Goal: Task Accomplishment & Management: Manage account settings

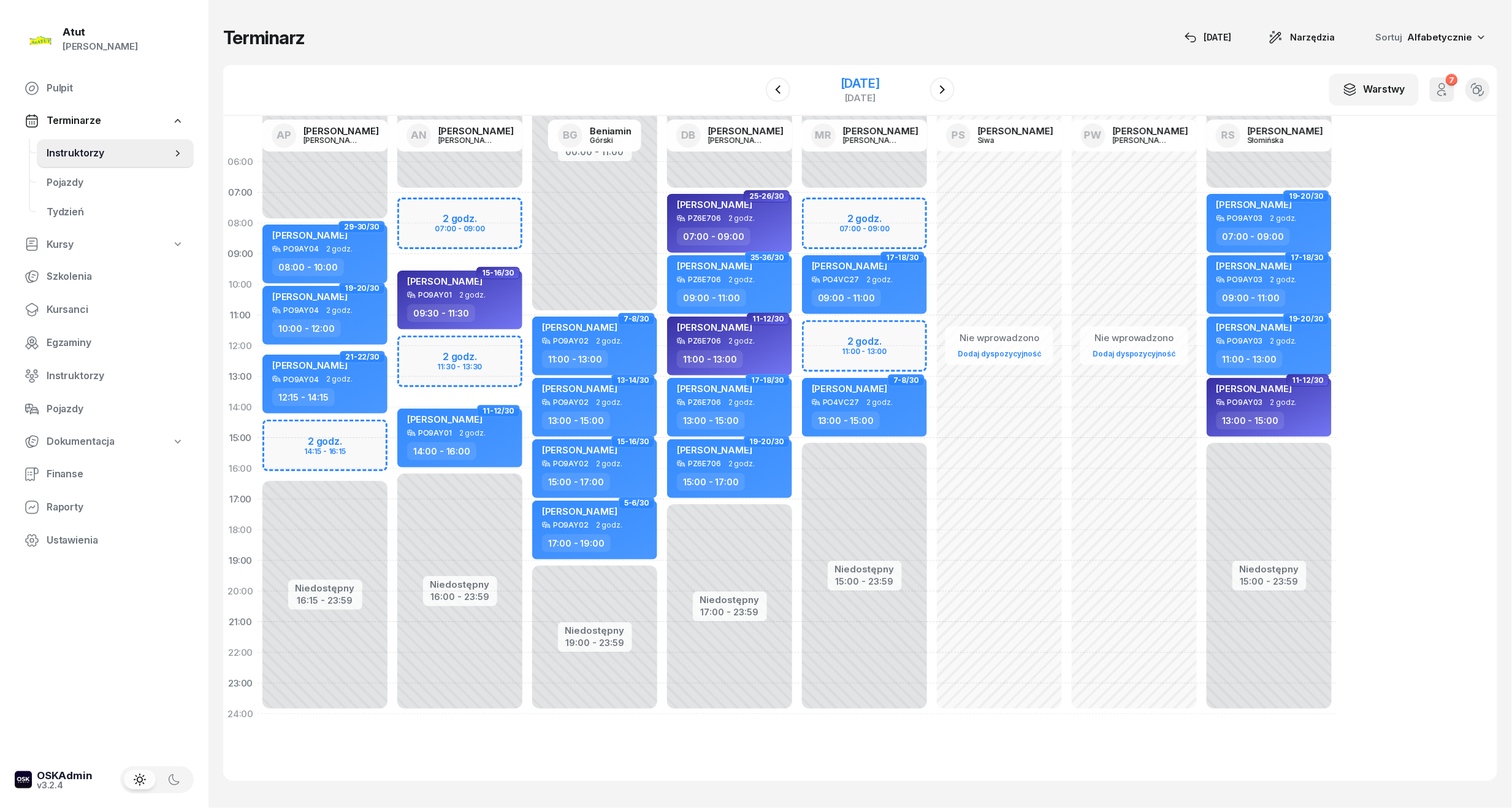
click at [872, 83] on div "[DATE]" at bounding box center [860, 83] width 39 height 12
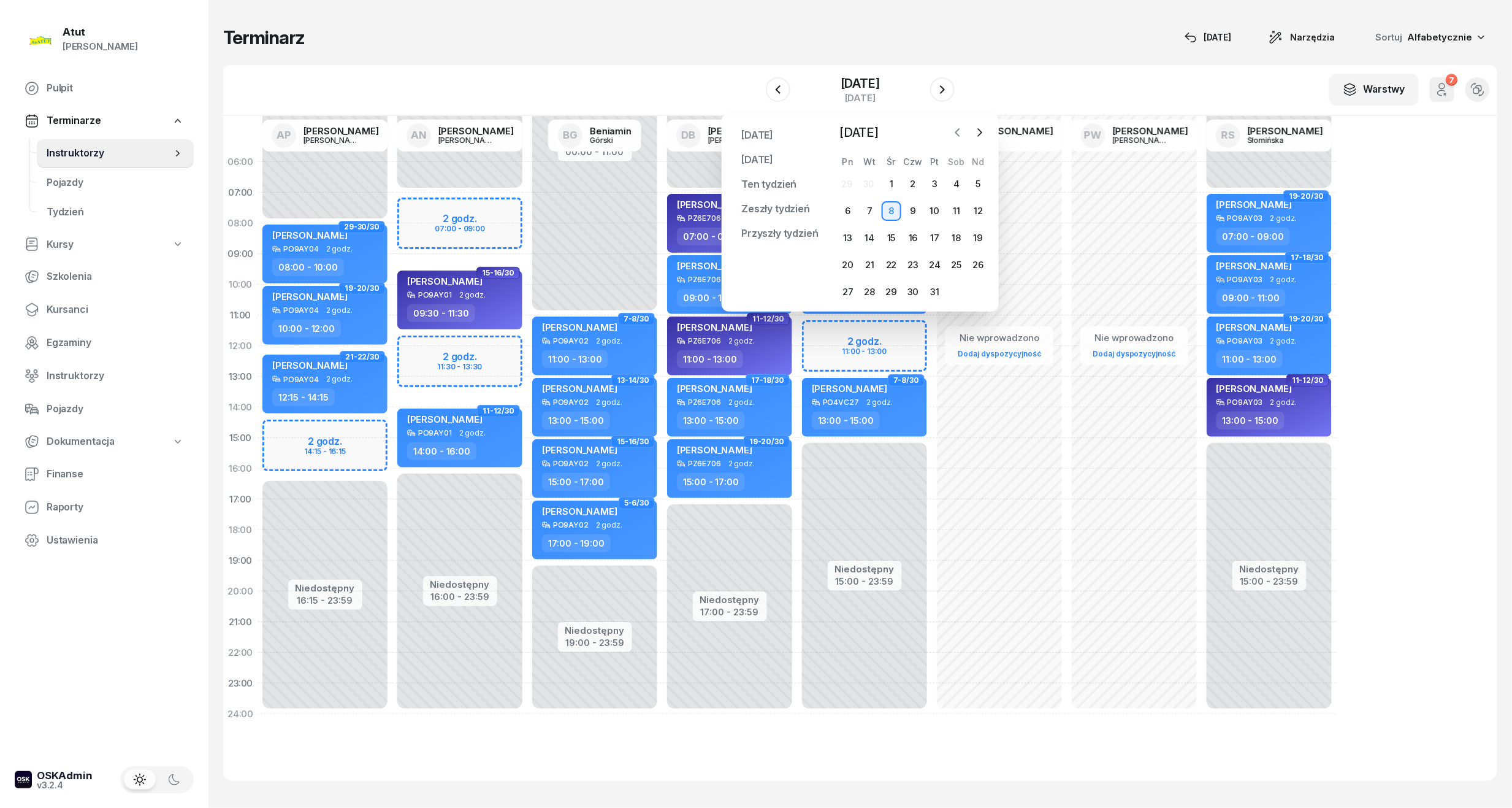
click at [957, 135] on icon "button" at bounding box center [958, 132] width 12 height 12
click at [961, 131] on icon "button" at bounding box center [958, 132] width 12 height 12
click at [979, 129] on icon "button" at bounding box center [980, 132] width 3 height 7
click at [888, 182] on div "3" at bounding box center [891, 184] width 20 height 20
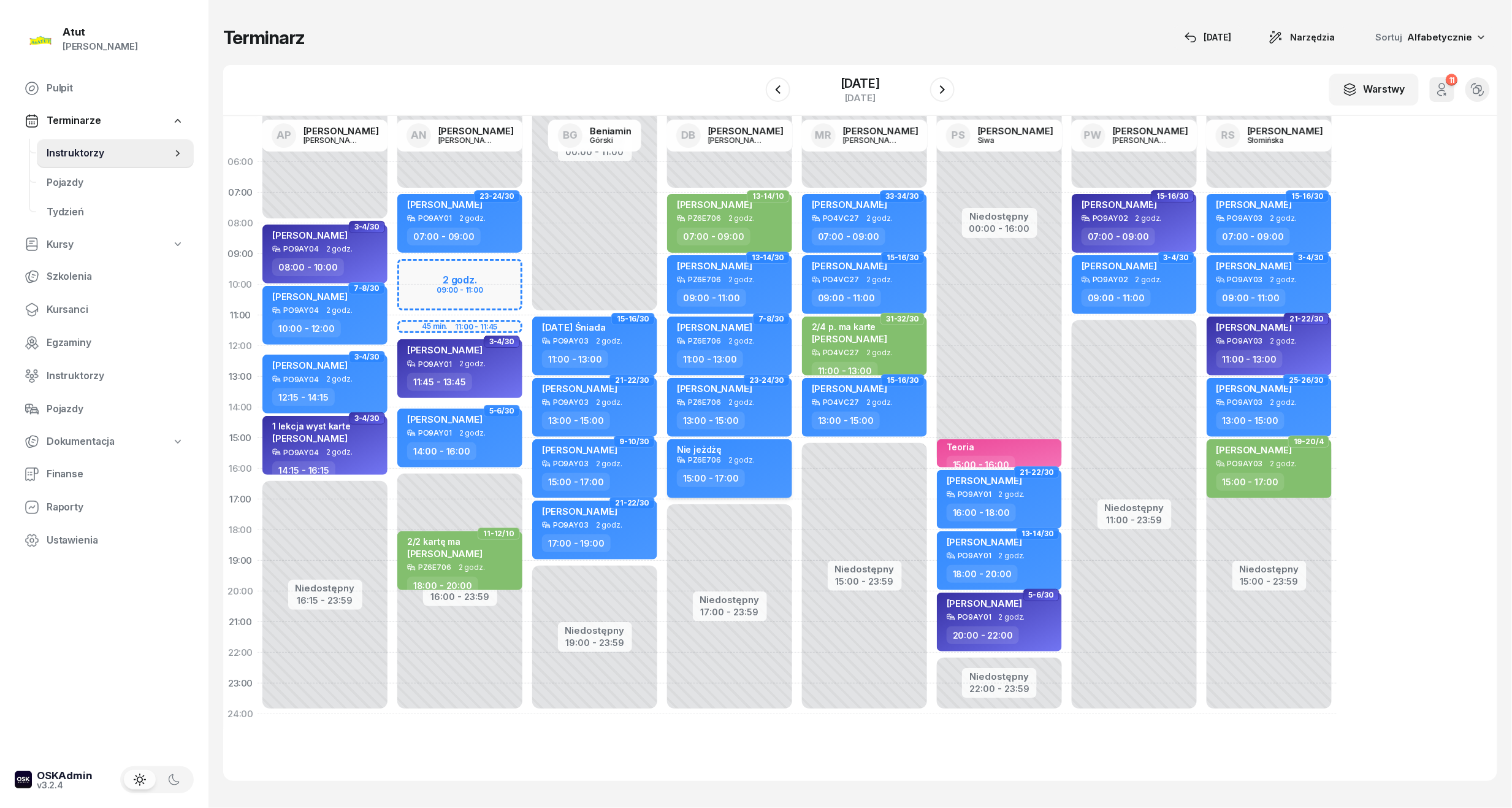
click at [729, 456] on span "2 godz." at bounding box center [742, 460] width 26 height 9
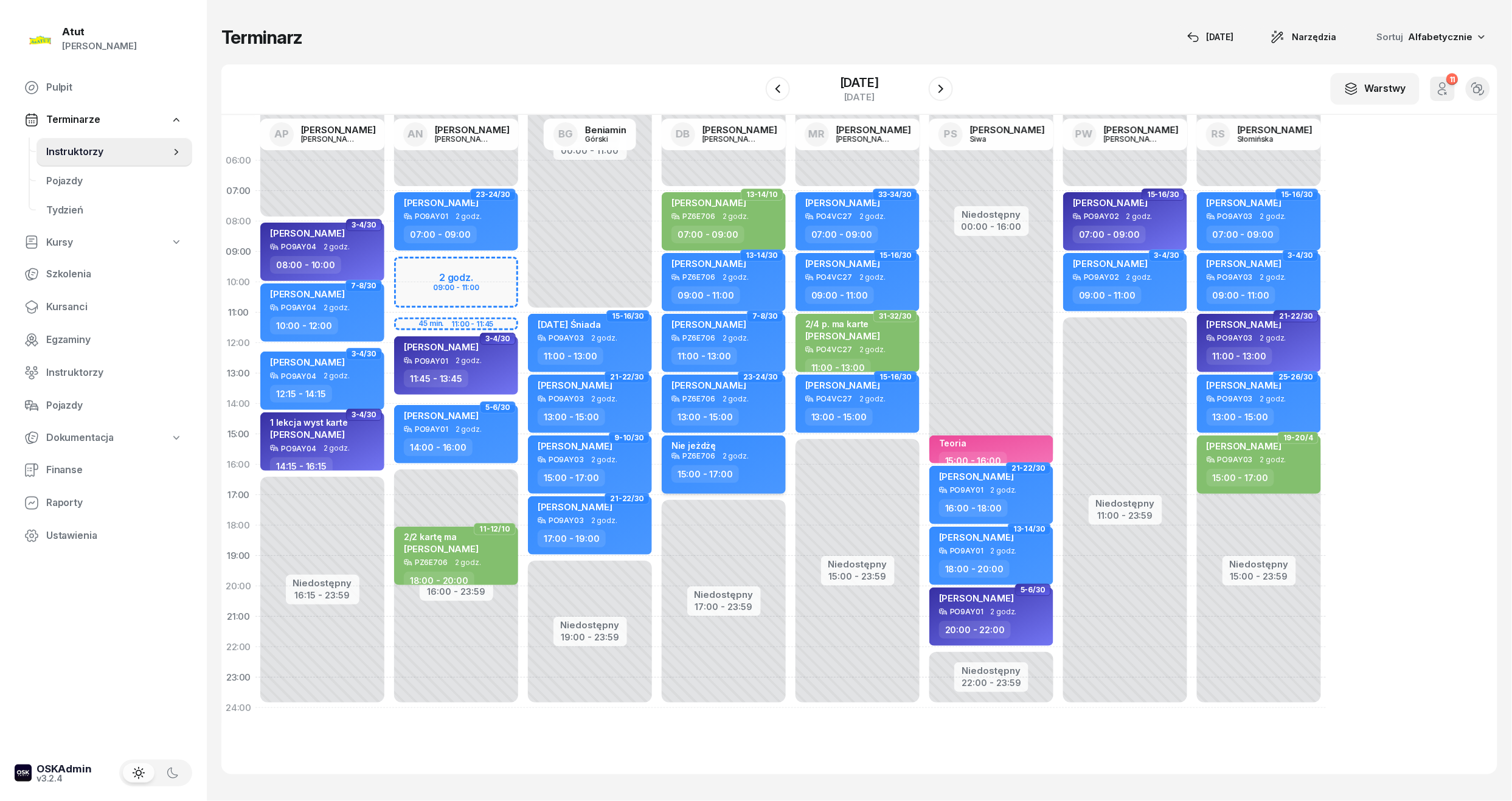
select select "15"
select select "17"
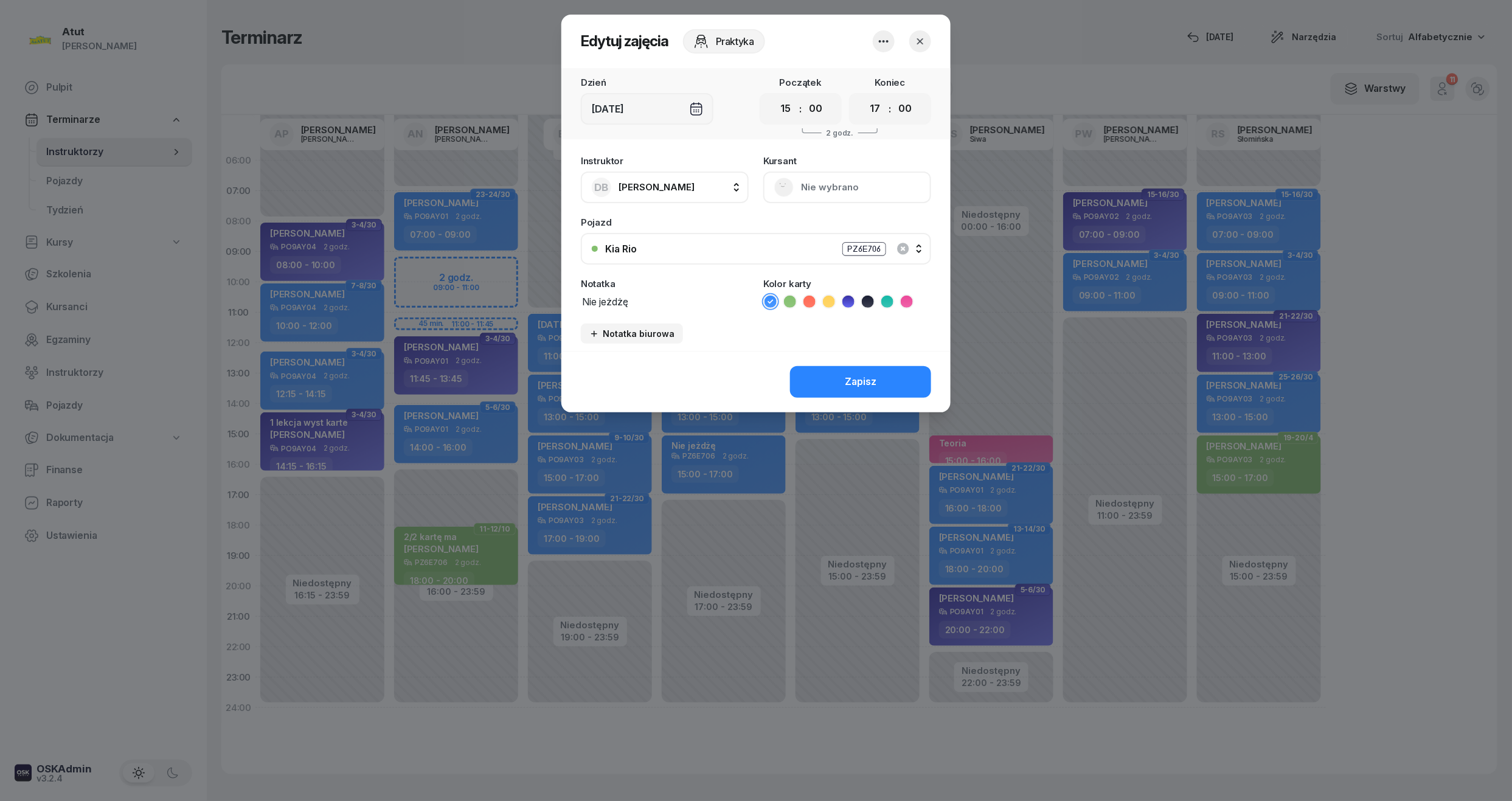
click at [891, 34] on button "button" at bounding box center [883, 40] width 22 height 22
click at [868, 79] on link "Usuń" at bounding box center [878, 78] width 160 height 30
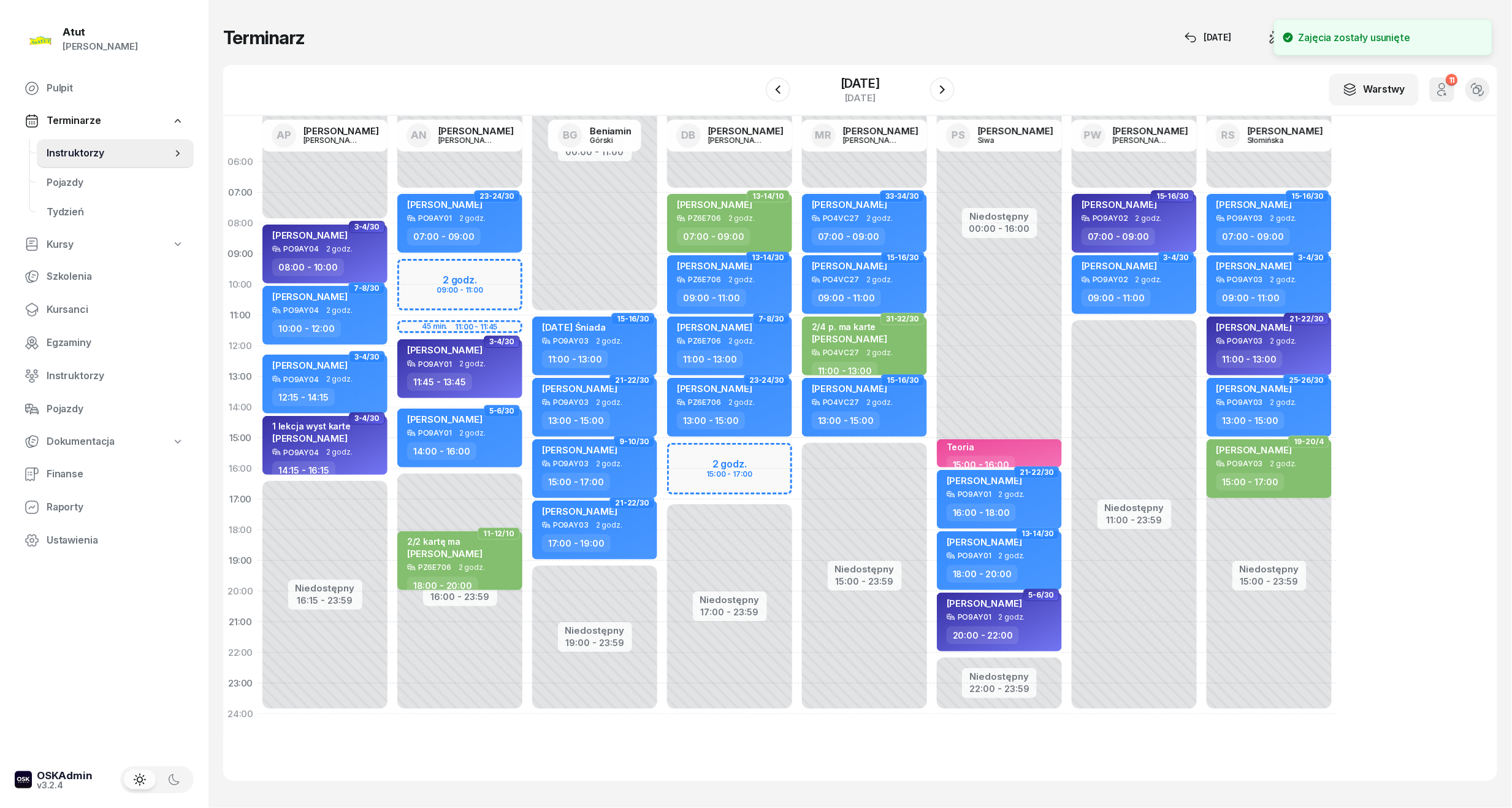
click at [716, 447] on div "Niedostępny 00:00 - 07:00 Niedostępny 17:00 - 23:59 13-14/10 Paulina Szymańska …" at bounding box center [730, 438] width 135 height 583
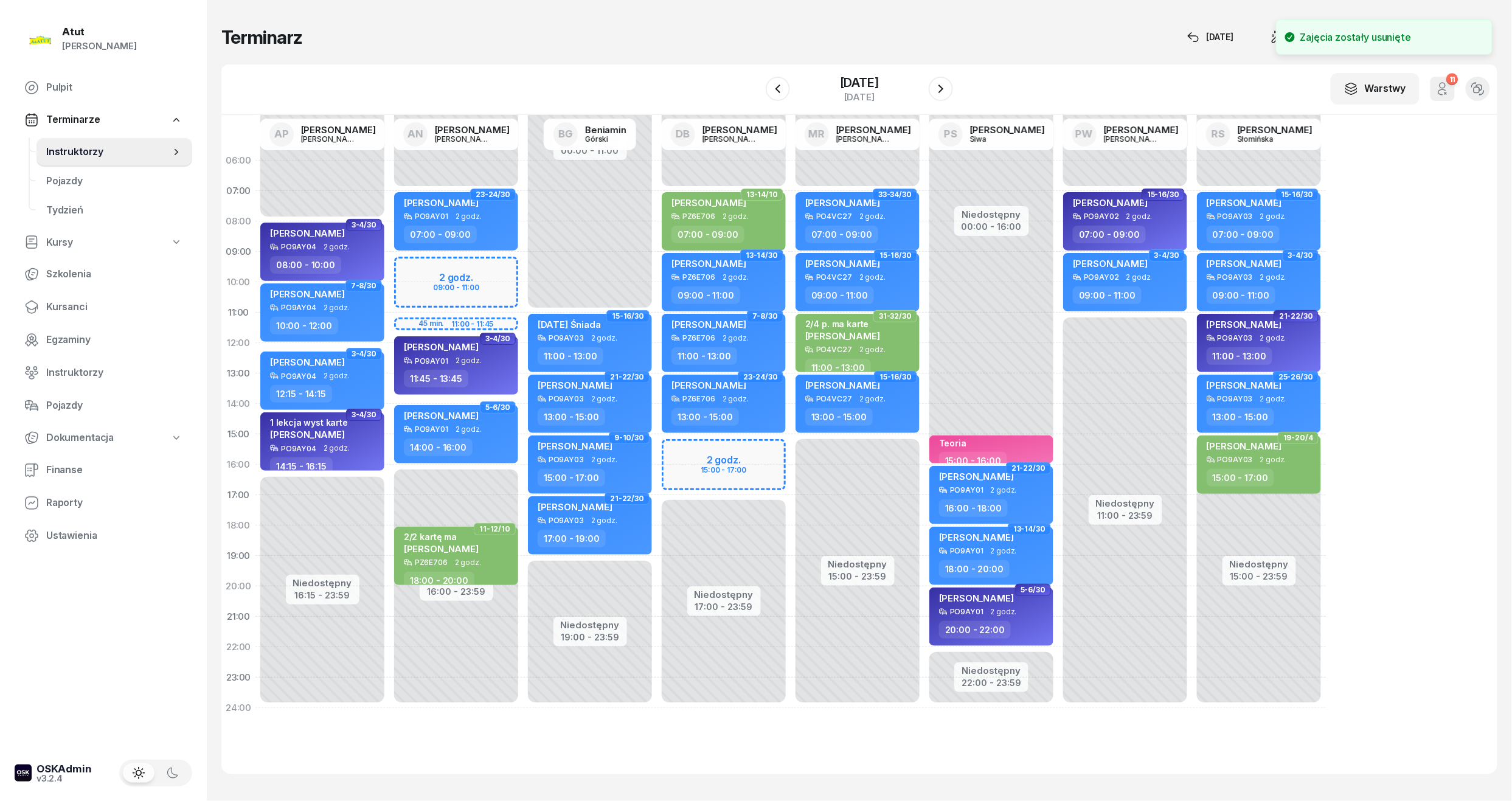
select select "15"
select select "17"
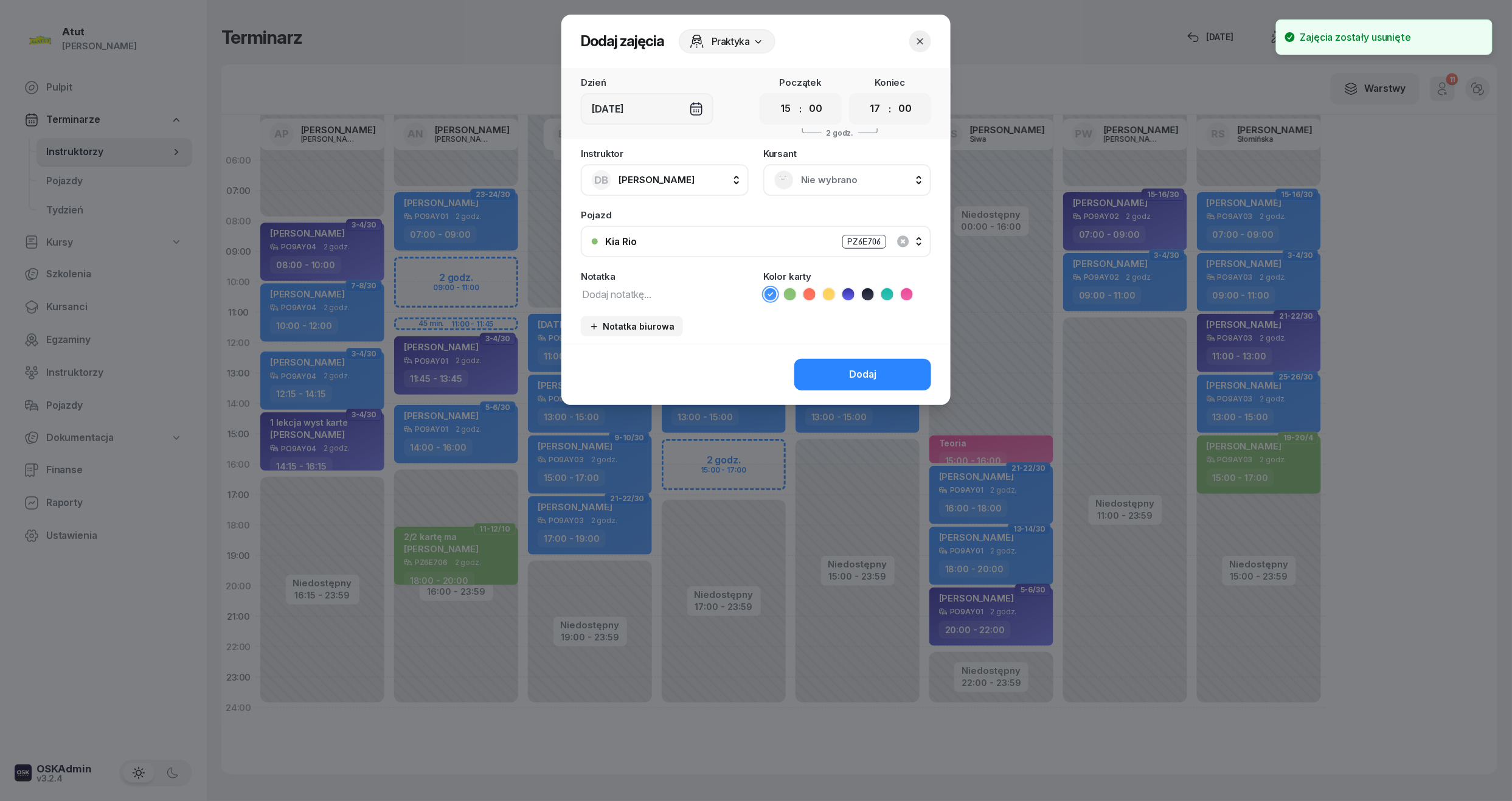
click at [839, 177] on span "Nie wybrano" at bounding box center [861, 180] width 119 height 16
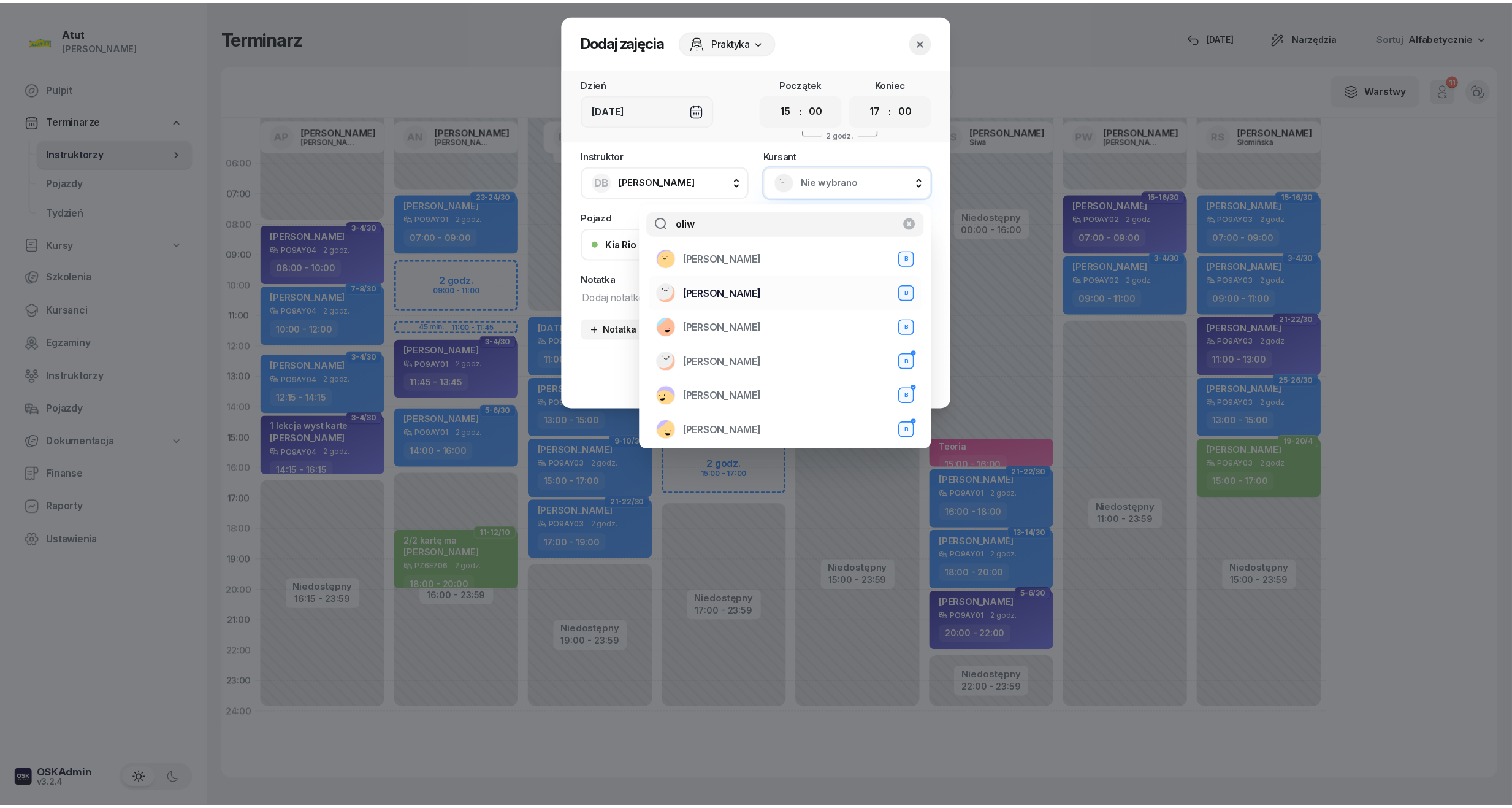
scroll to position [82, 0]
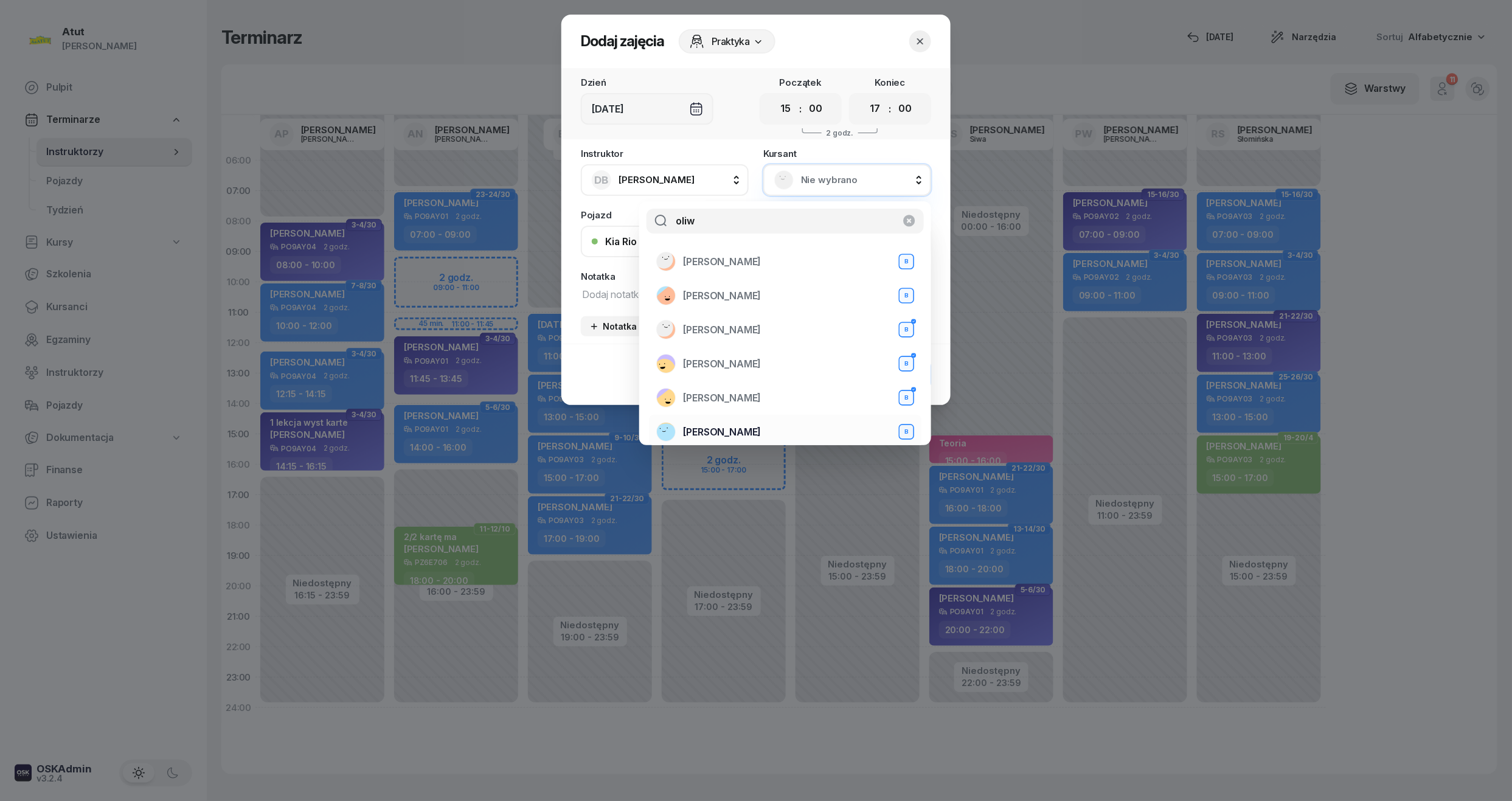
type input "oliw"
click at [752, 431] on span "[PERSON_NAME]" at bounding box center [722, 432] width 78 height 16
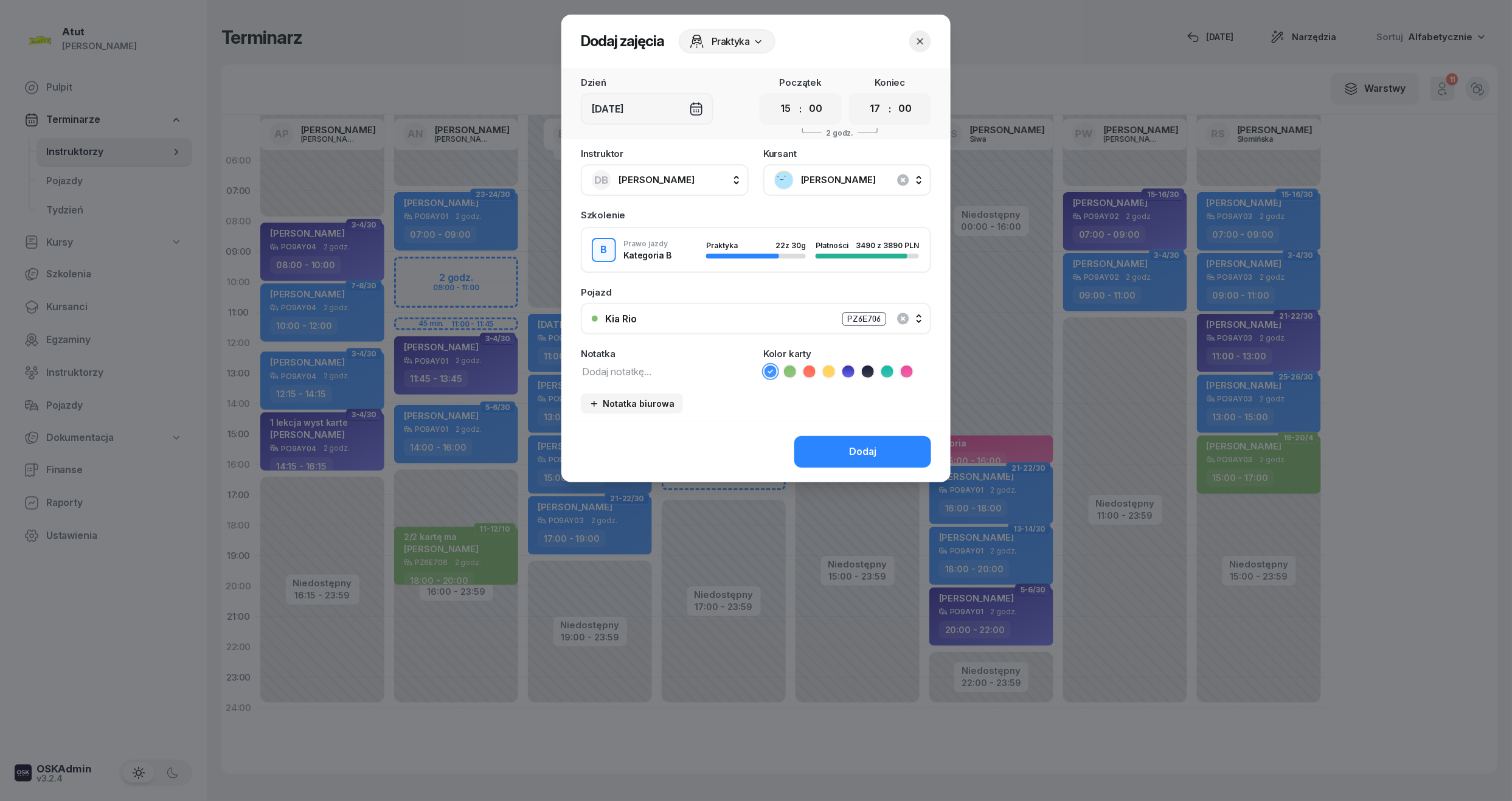
click at [860, 453] on div "Dodaj" at bounding box center [863, 451] width 28 height 16
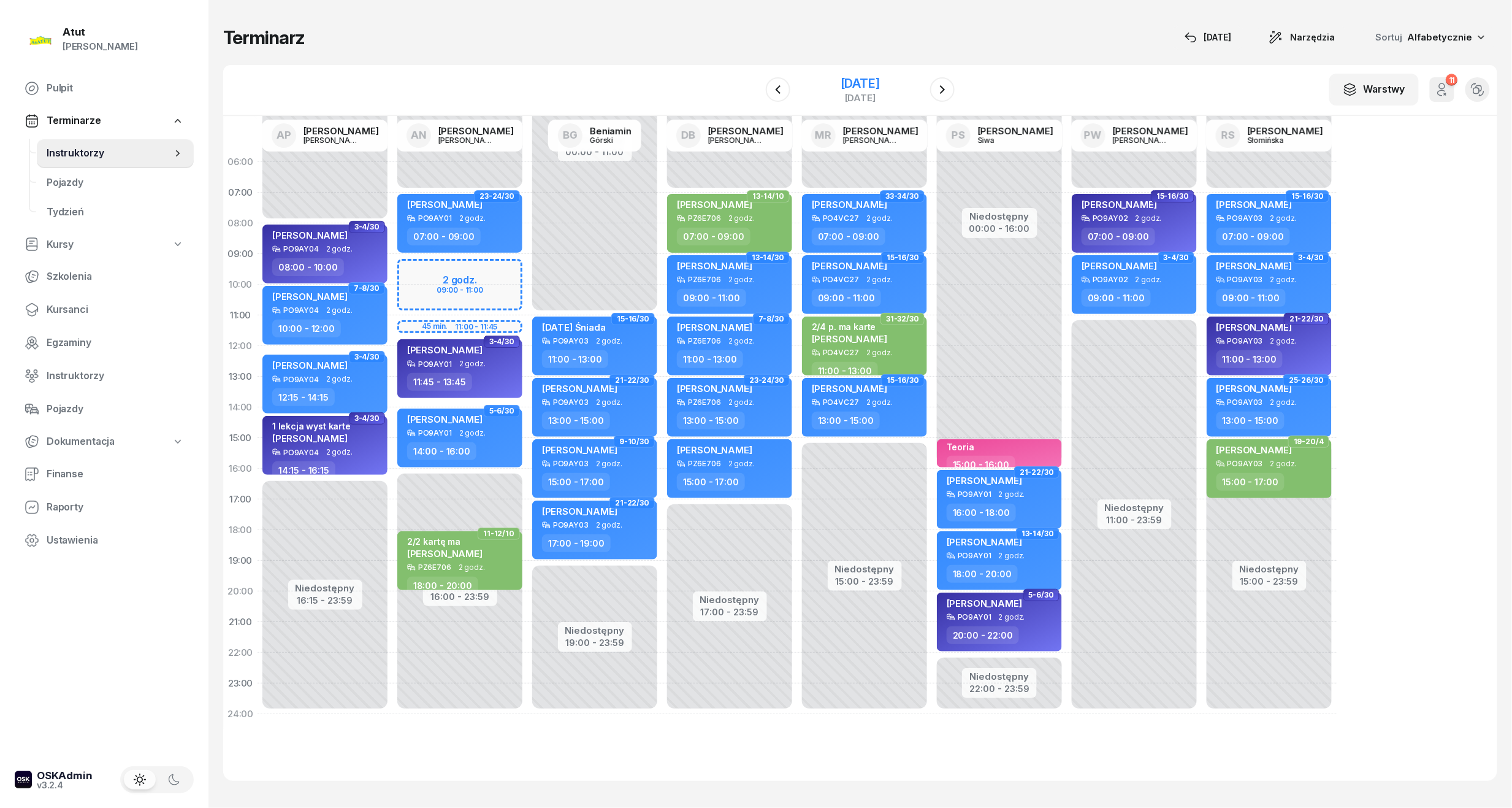
click at [848, 74] on div "3 września 2025 środa" at bounding box center [861, 89] width 125 height 35
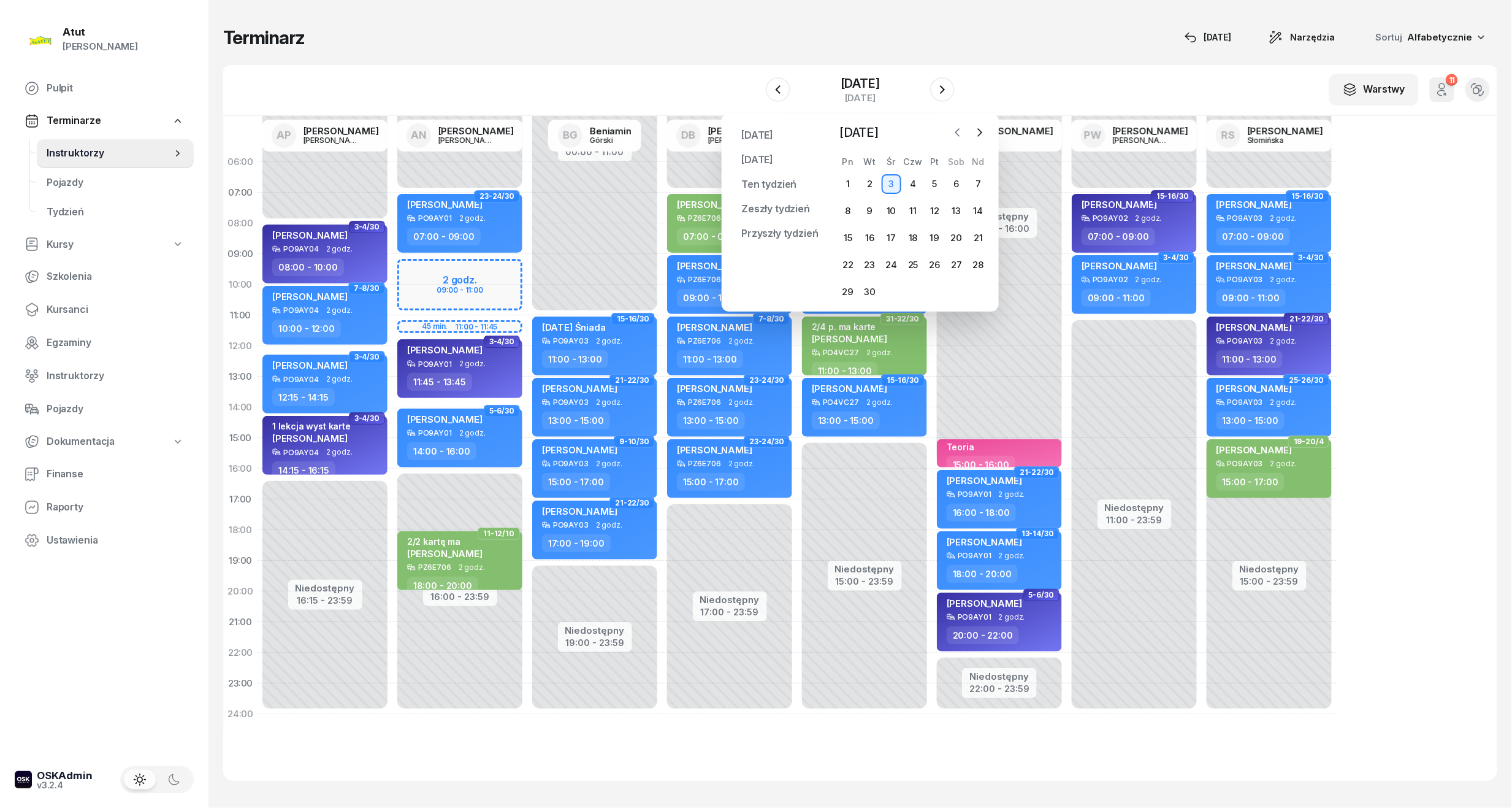
click at [959, 130] on icon "button" at bounding box center [958, 132] width 12 height 12
click at [957, 289] on div "30" at bounding box center [956, 292] width 20 height 20
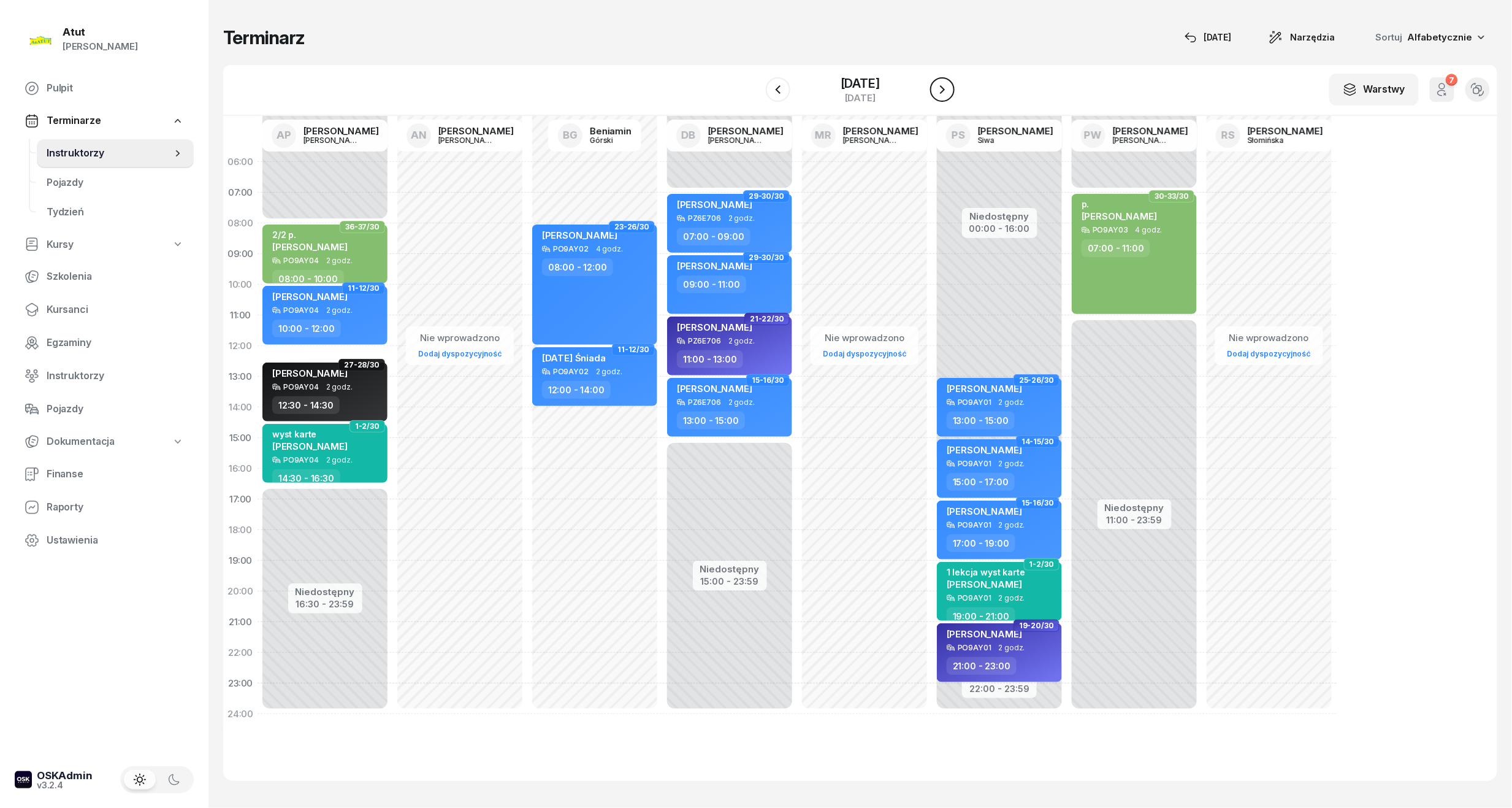
click at [941, 78] on button "button" at bounding box center [942, 89] width 24 height 24
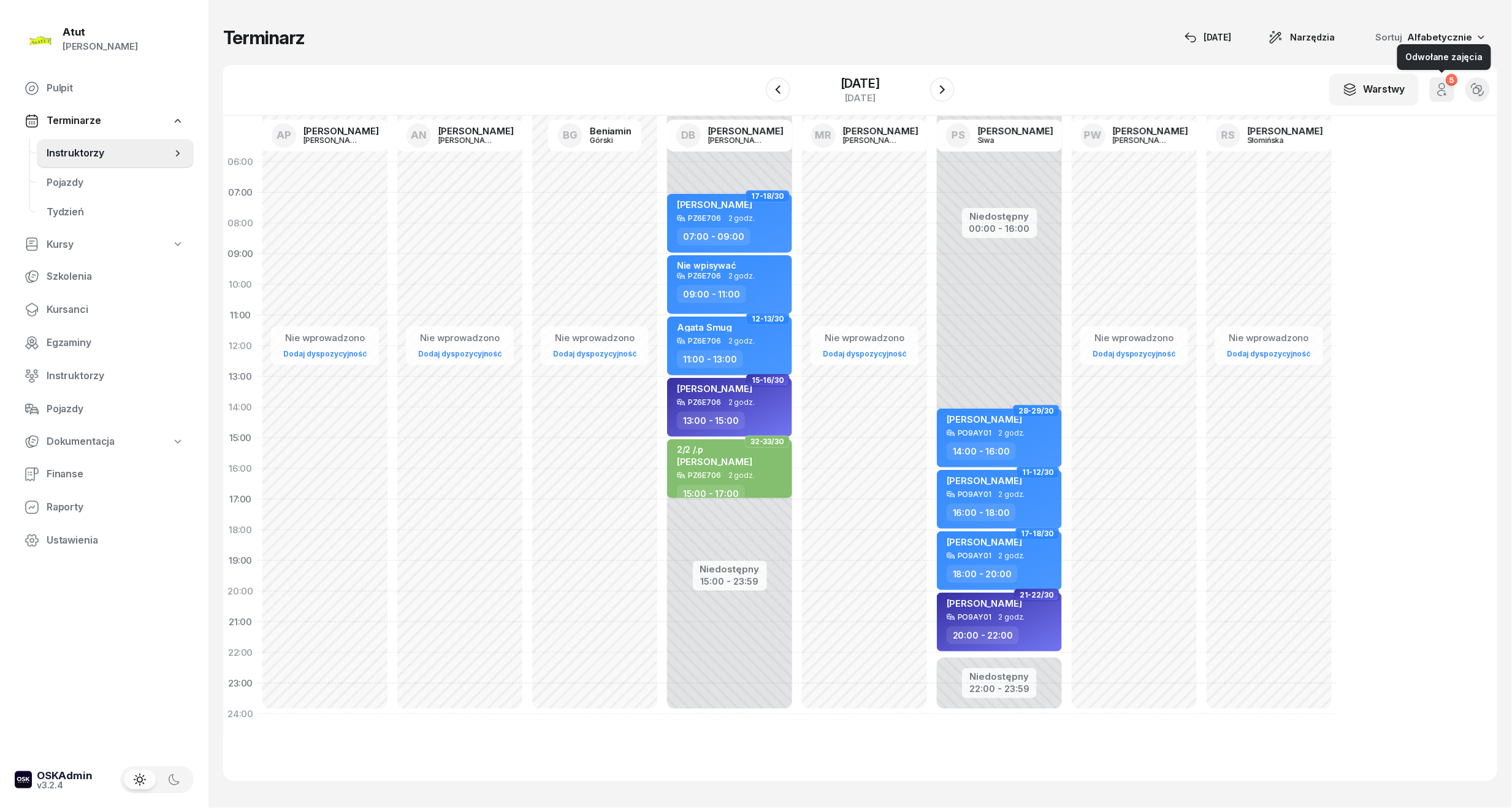
click at [1443, 91] on icon "button" at bounding box center [1442, 89] width 15 height 15
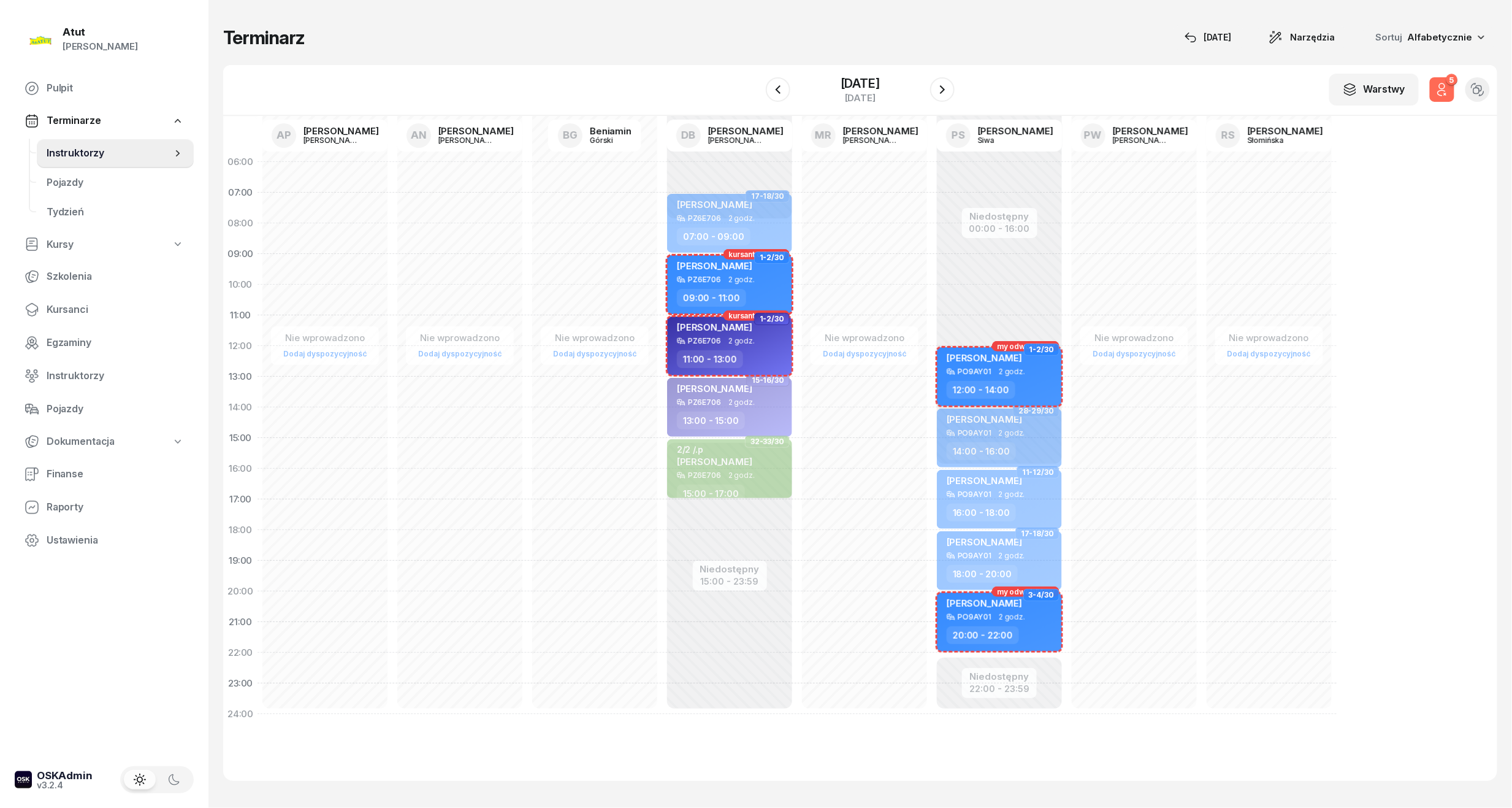
click at [1443, 91] on icon "button" at bounding box center [1442, 89] width 15 height 15
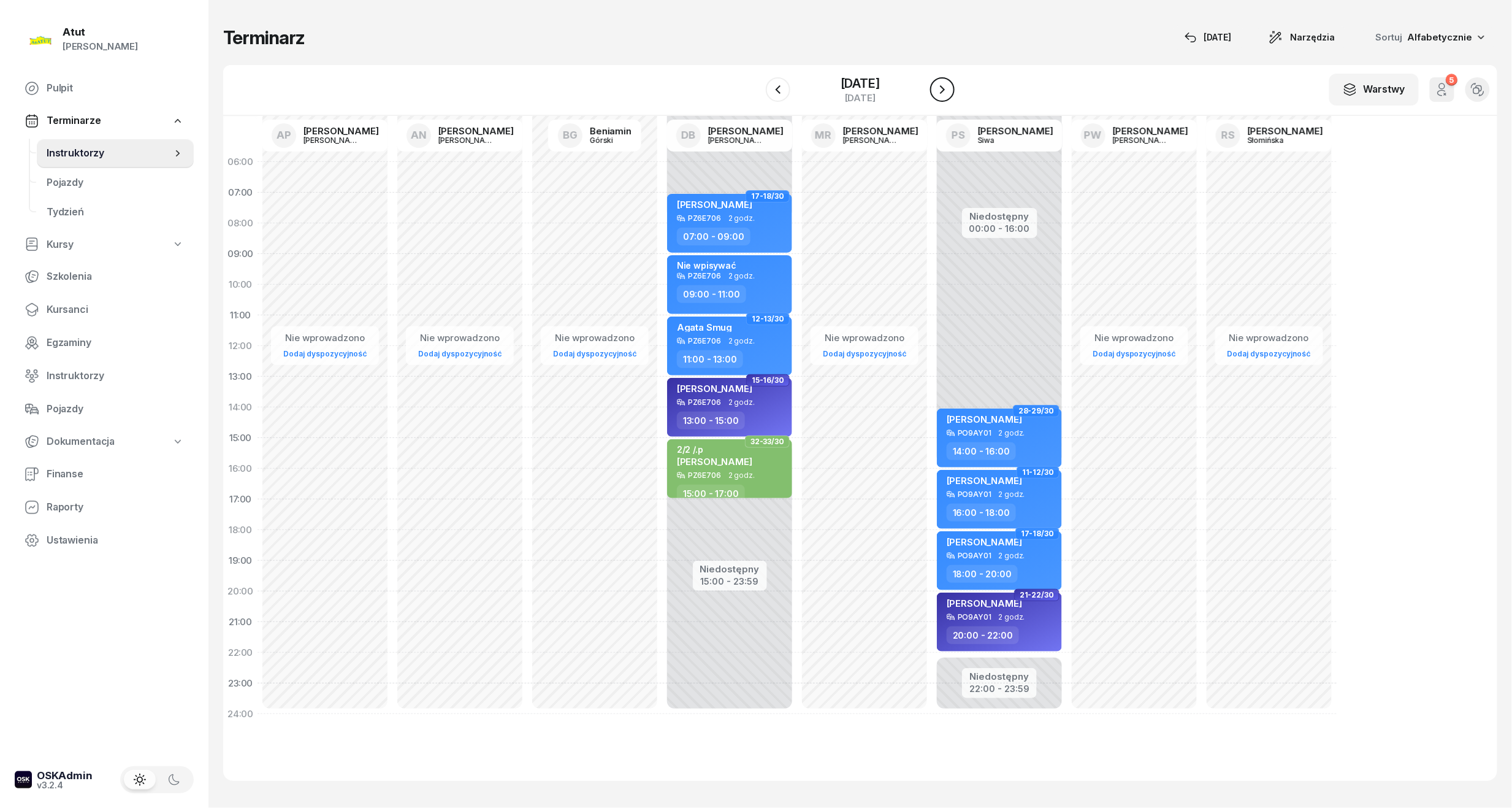
click at [942, 91] on icon "button" at bounding box center [942, 89] width 5 height 9
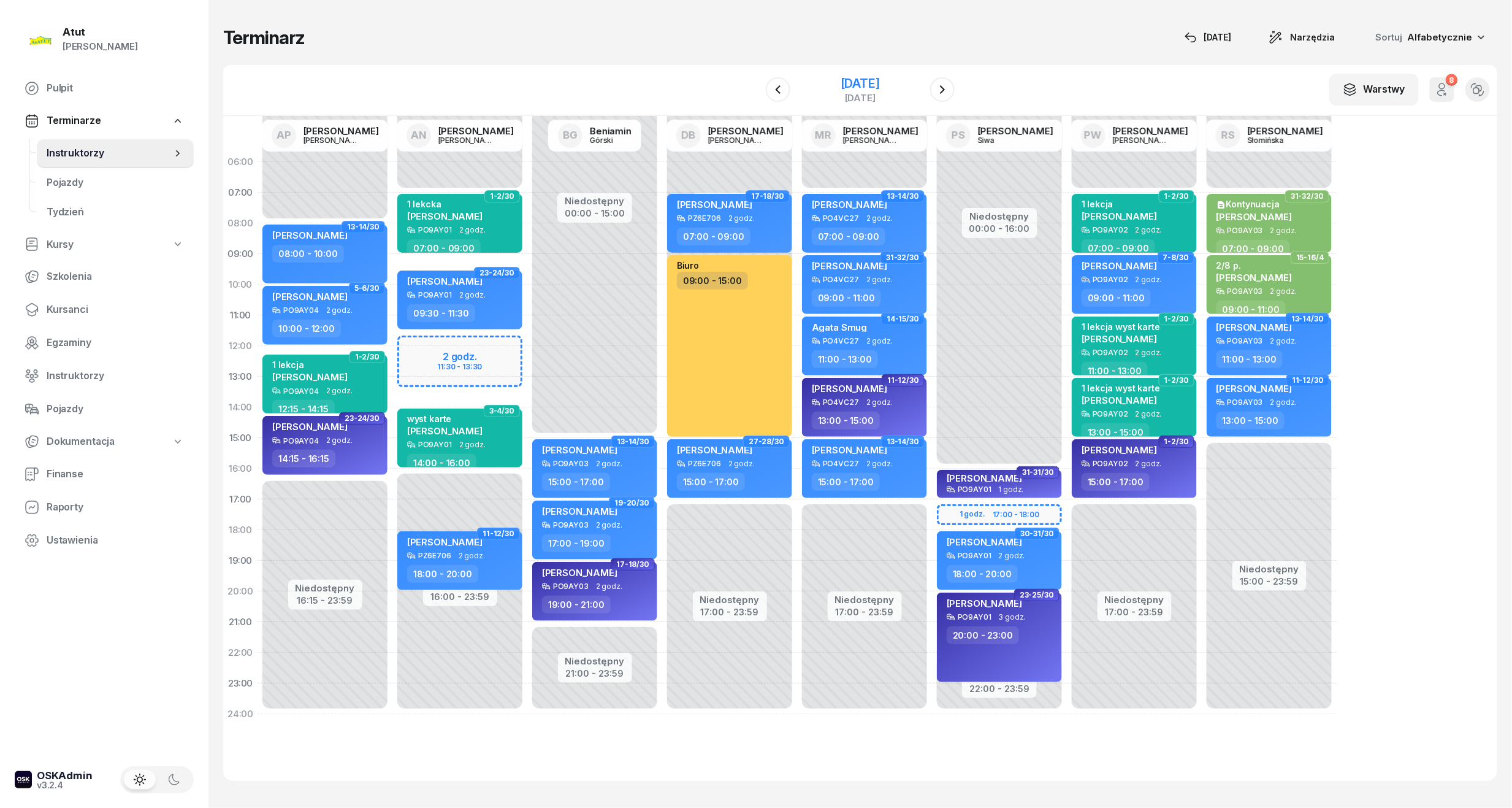
click at [855, 82] on div "[DATE]" at bounding box center [860, 83] width 39 height 12
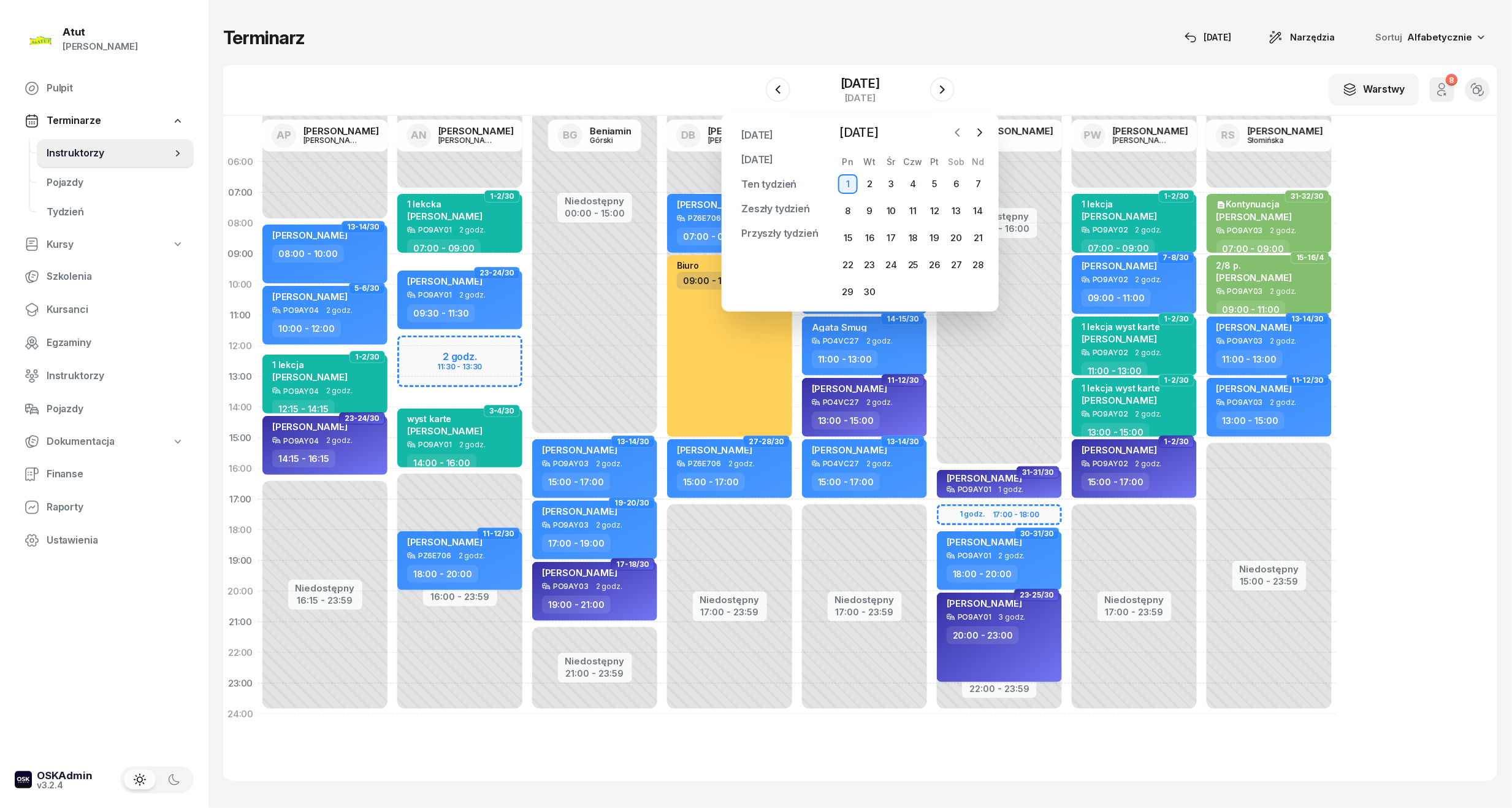
click at [955, 131] on icon "button" at bounding box center [958, 132] width 12 height 12
click at [930, 283] on div "29" at bounding box center [935, 292] width 20 height 20
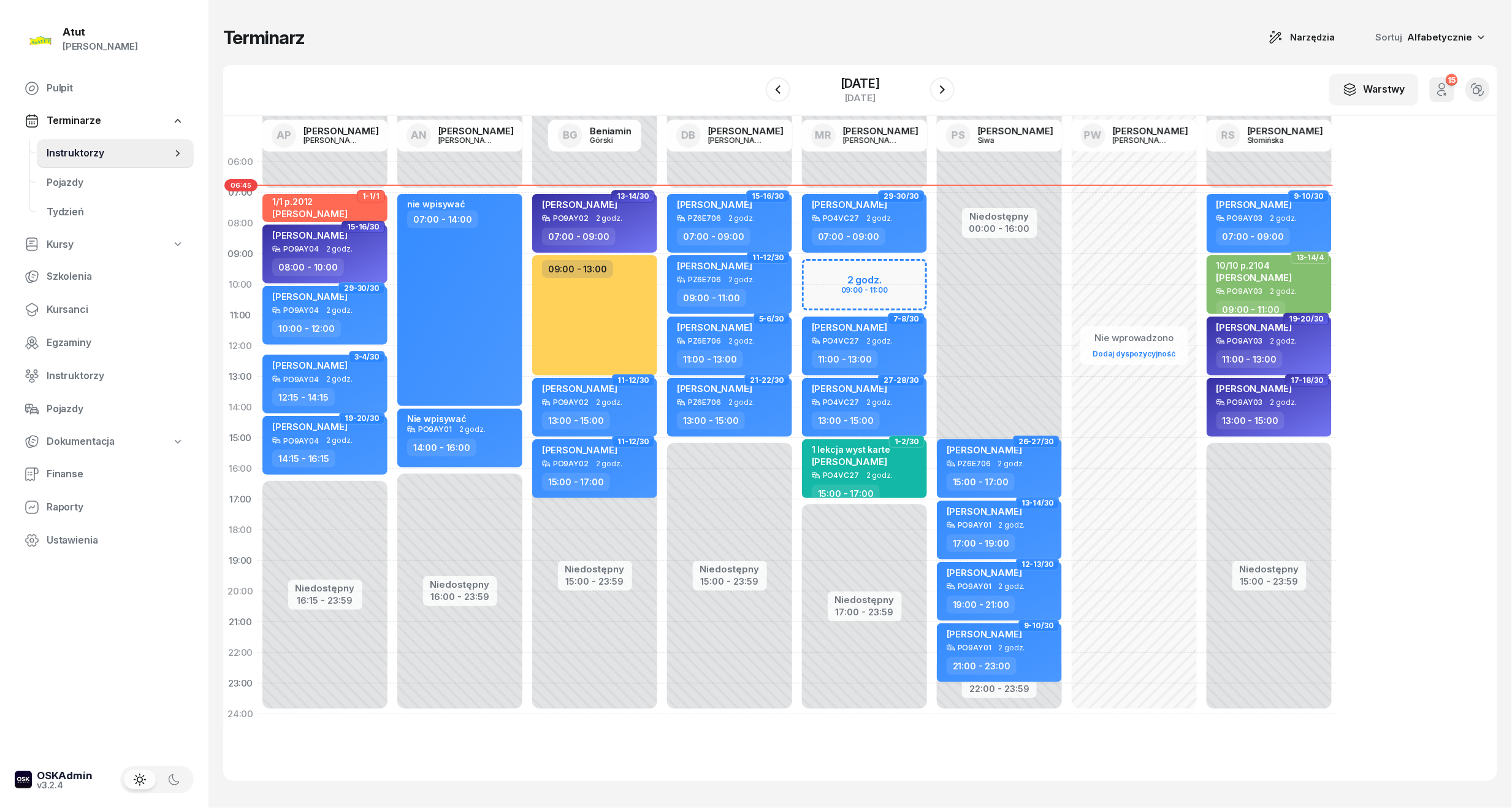
click at [1445, 93] on icon "button" at bounding box center [1442, 89] width 15 height 15
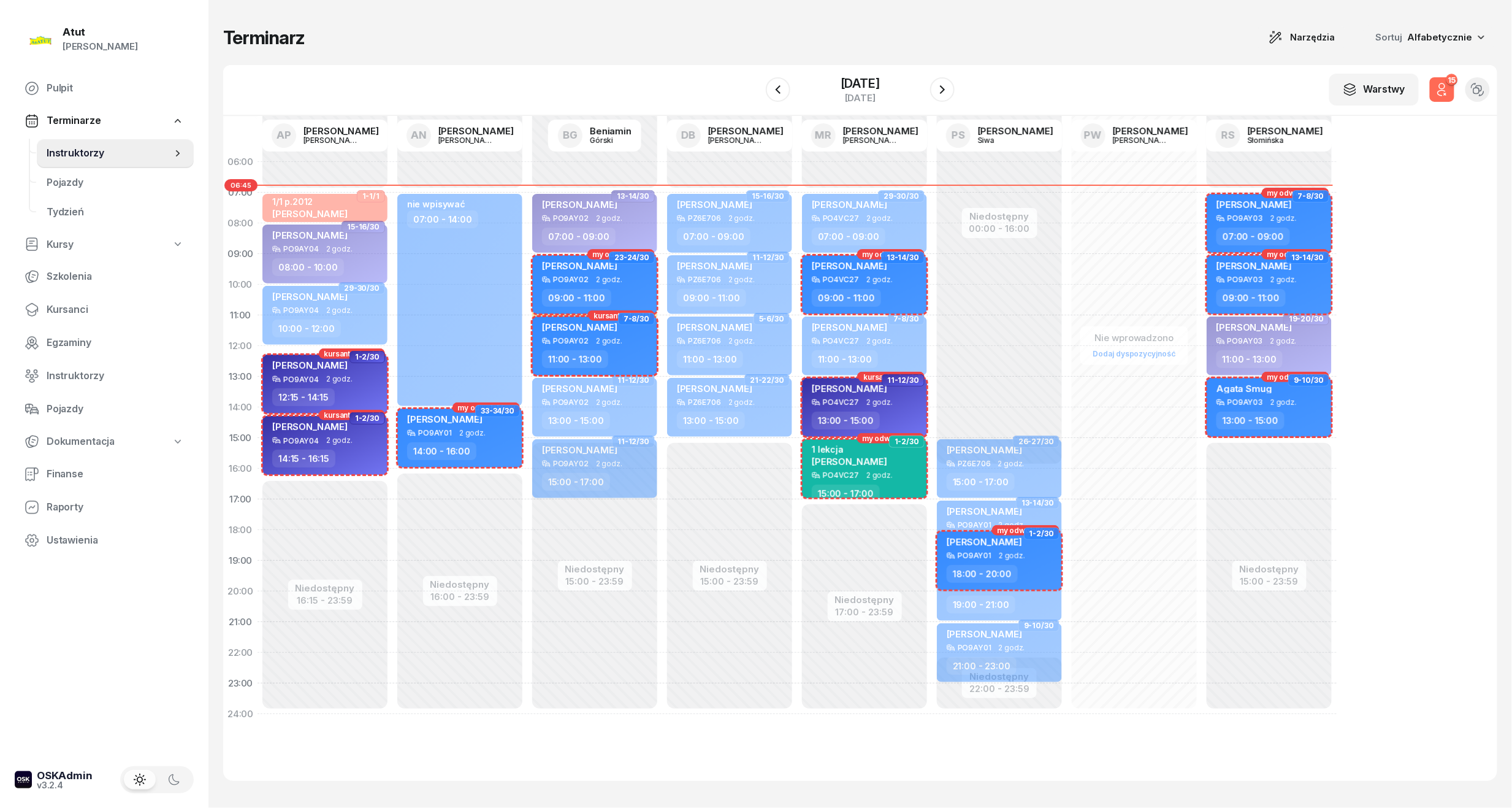
click at [1445, 93] on icon "button" at bounding box center [1442, 89] width 15 height 15
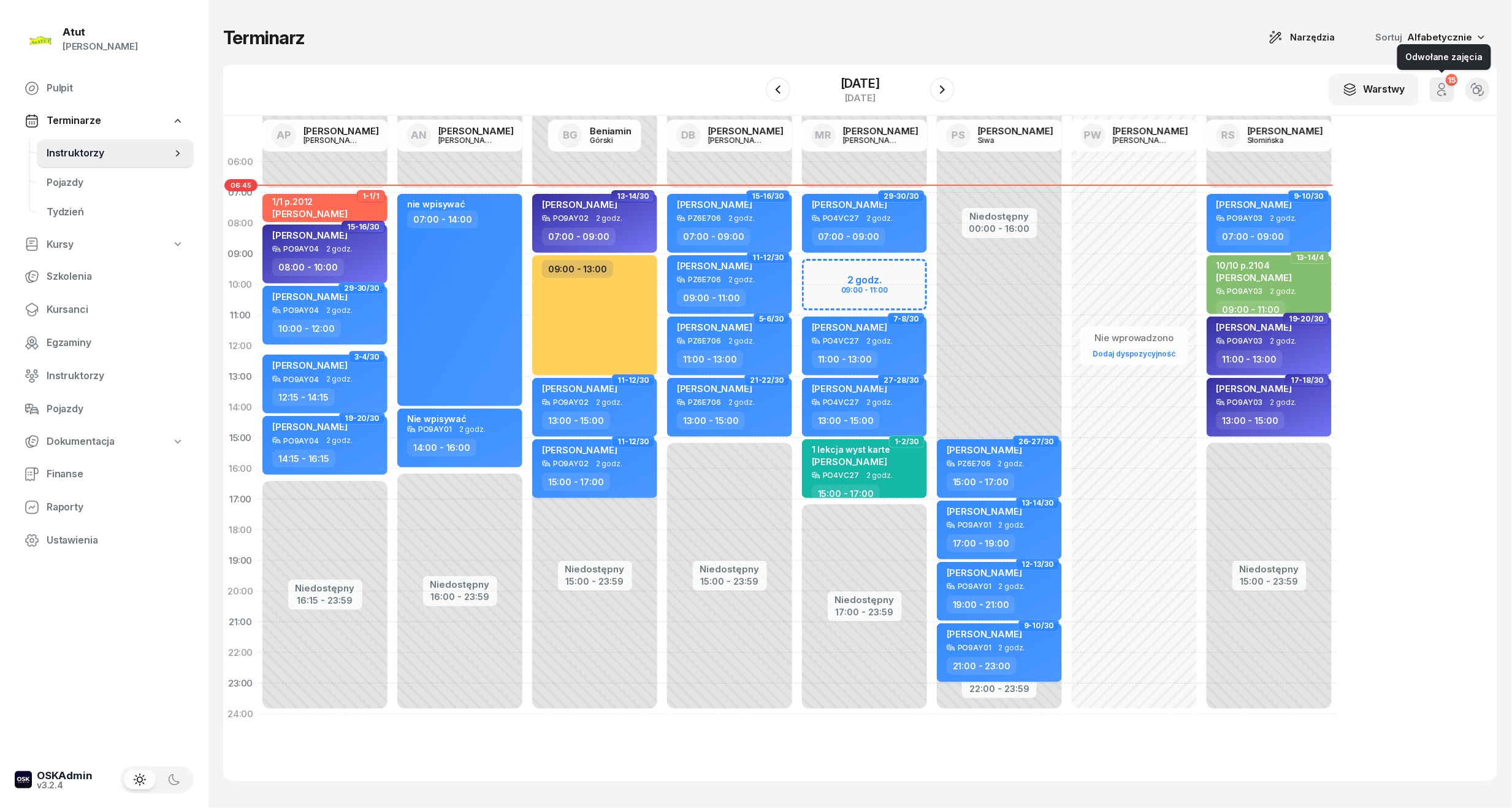
click at [1445, 93] on icon "button" at bounding box center [1442, 89] width 15 height 15
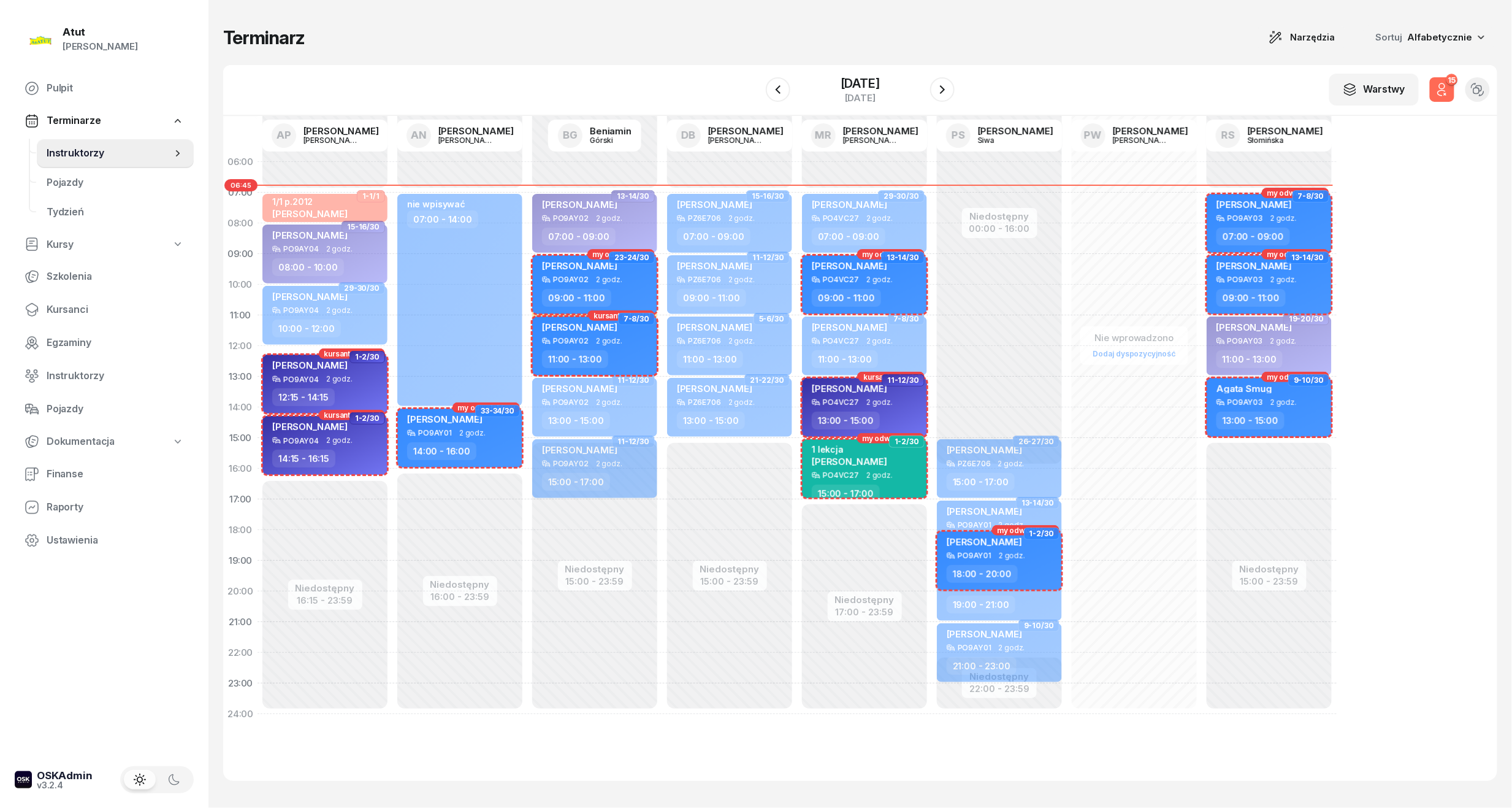
click at [1445, 93] on icon "button" at bounding box center [1442, 89] width 15 height 15
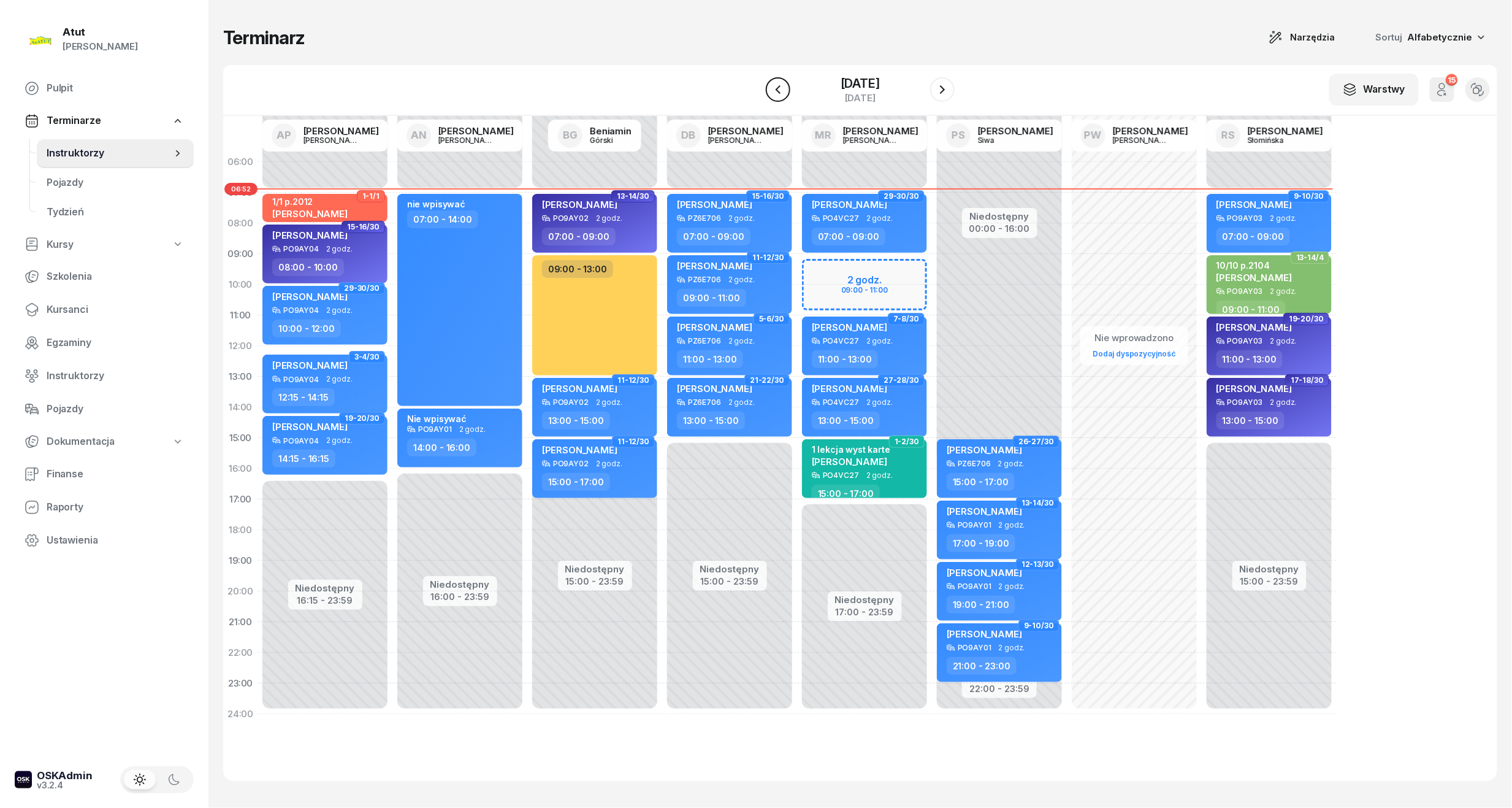
click at [777, 84] on icon "button" at bounding box center [778, 89] width 15 height 15
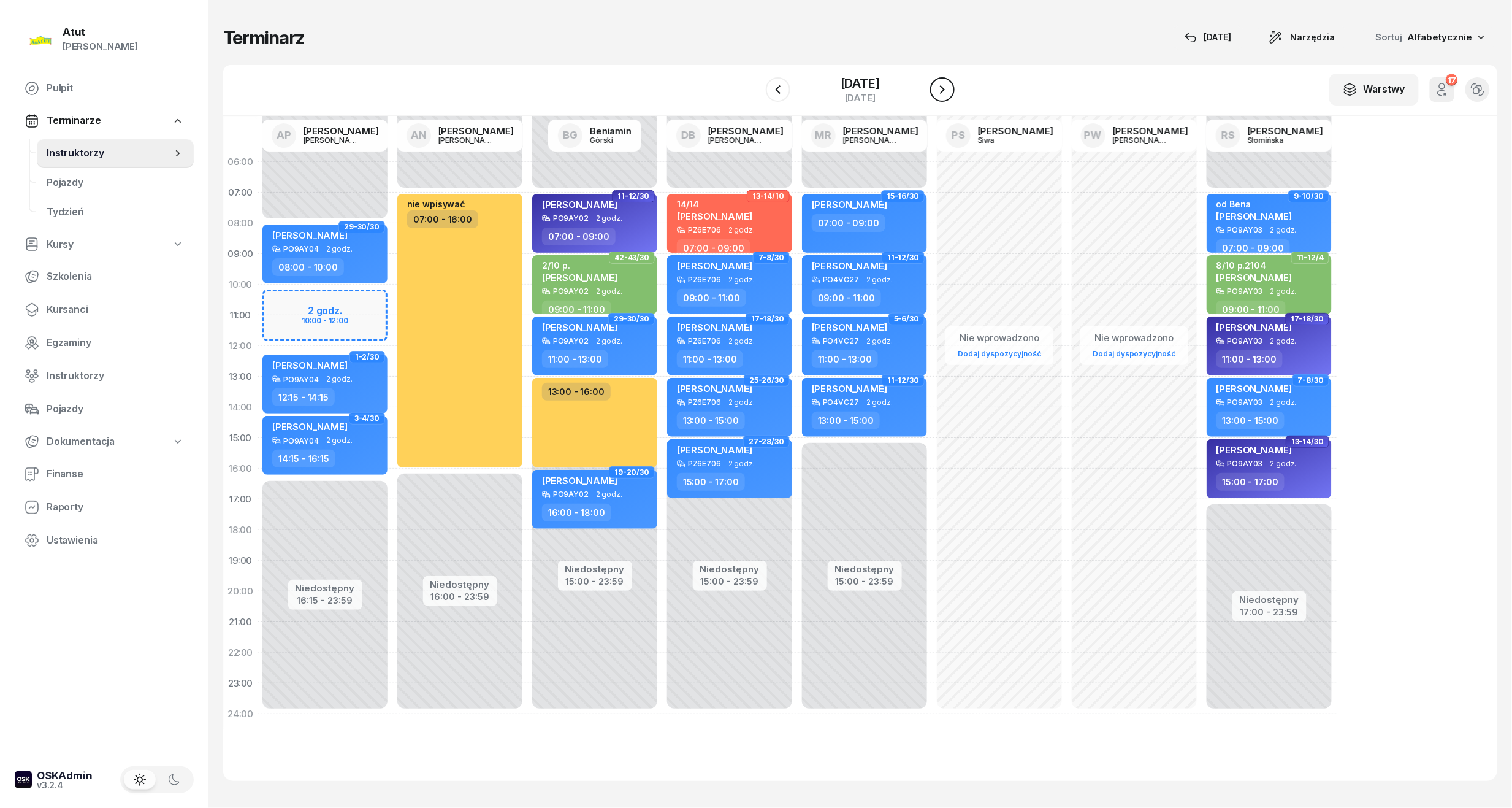
click at [938, 86] on icon "button" at bounding box center [942, 89] width 15 height 15
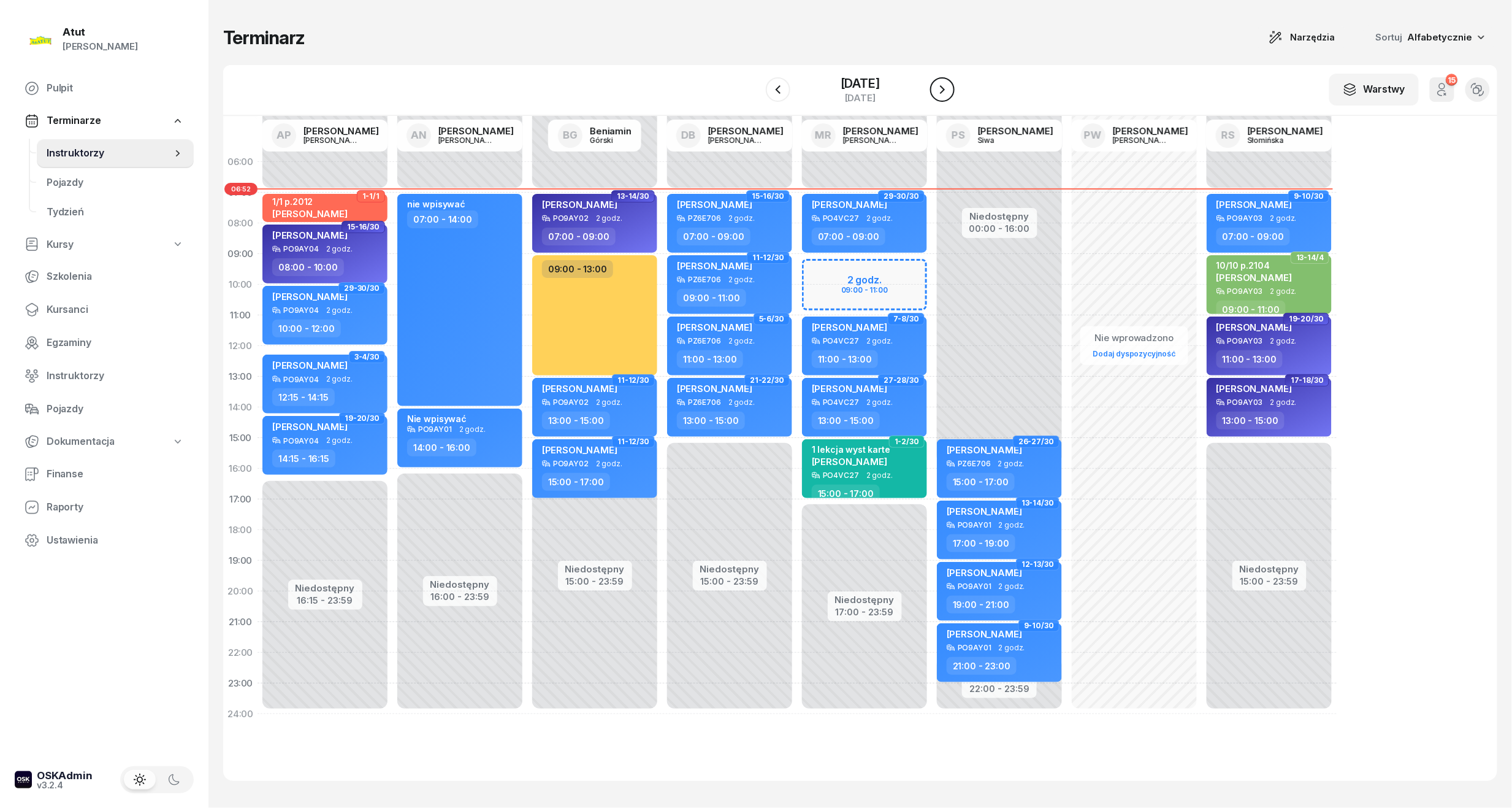
click at [938, 86] on icon "button" at bounding box center [942, 89] width 15 height 15
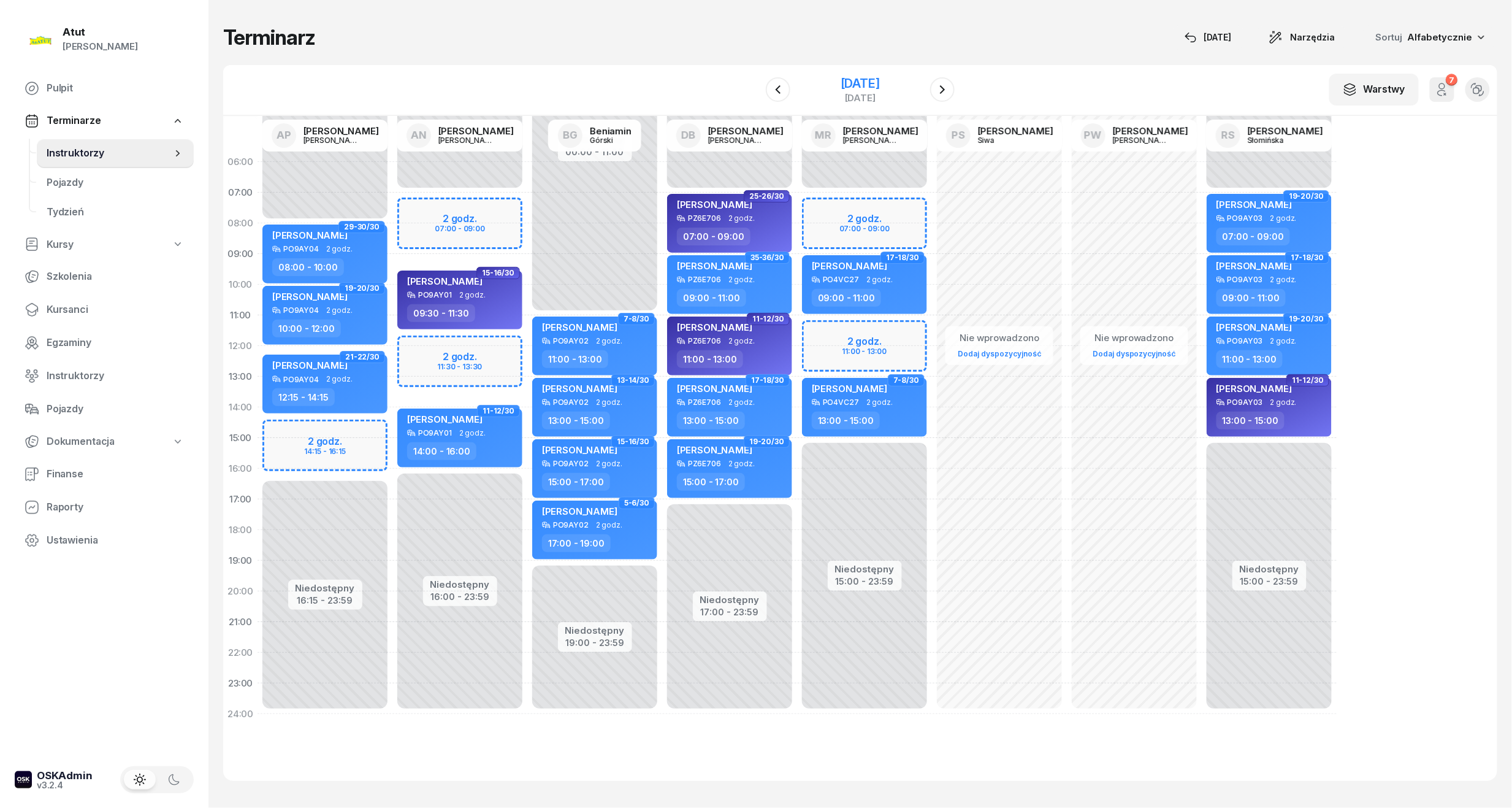
click at [844, 79] on div "[DATE]" at bounding box center [860, 83] width 39 height 12
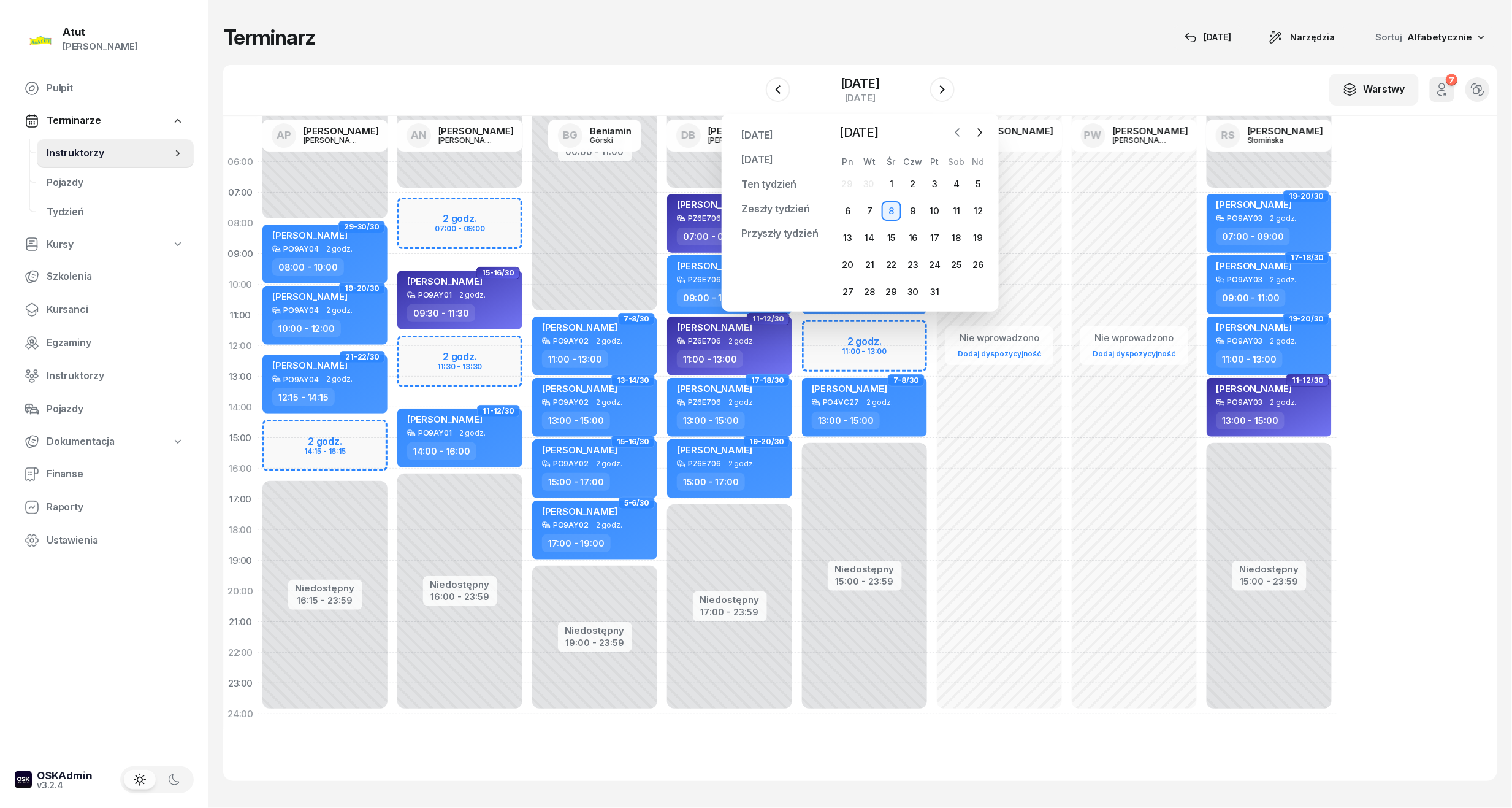
click at [958, 133] on icon "button" at bounding box center [958, 132] width 12 height 12
click at [846, 182] on div "1" at bounding box center [848, 184] width 20 height 20
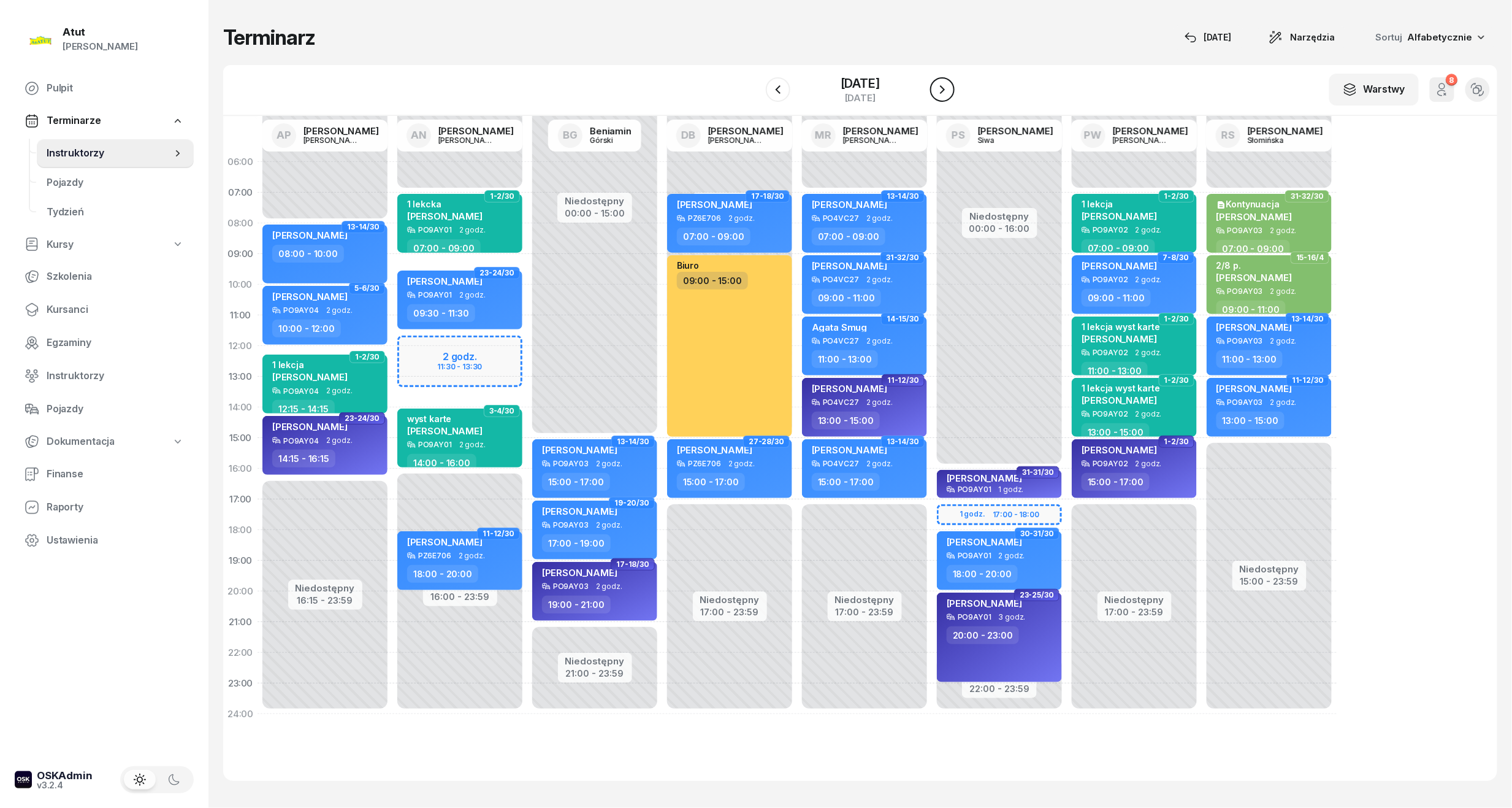
click at [948, 87] on icon "button" at bounding box center [942, 89] width 15 height 15
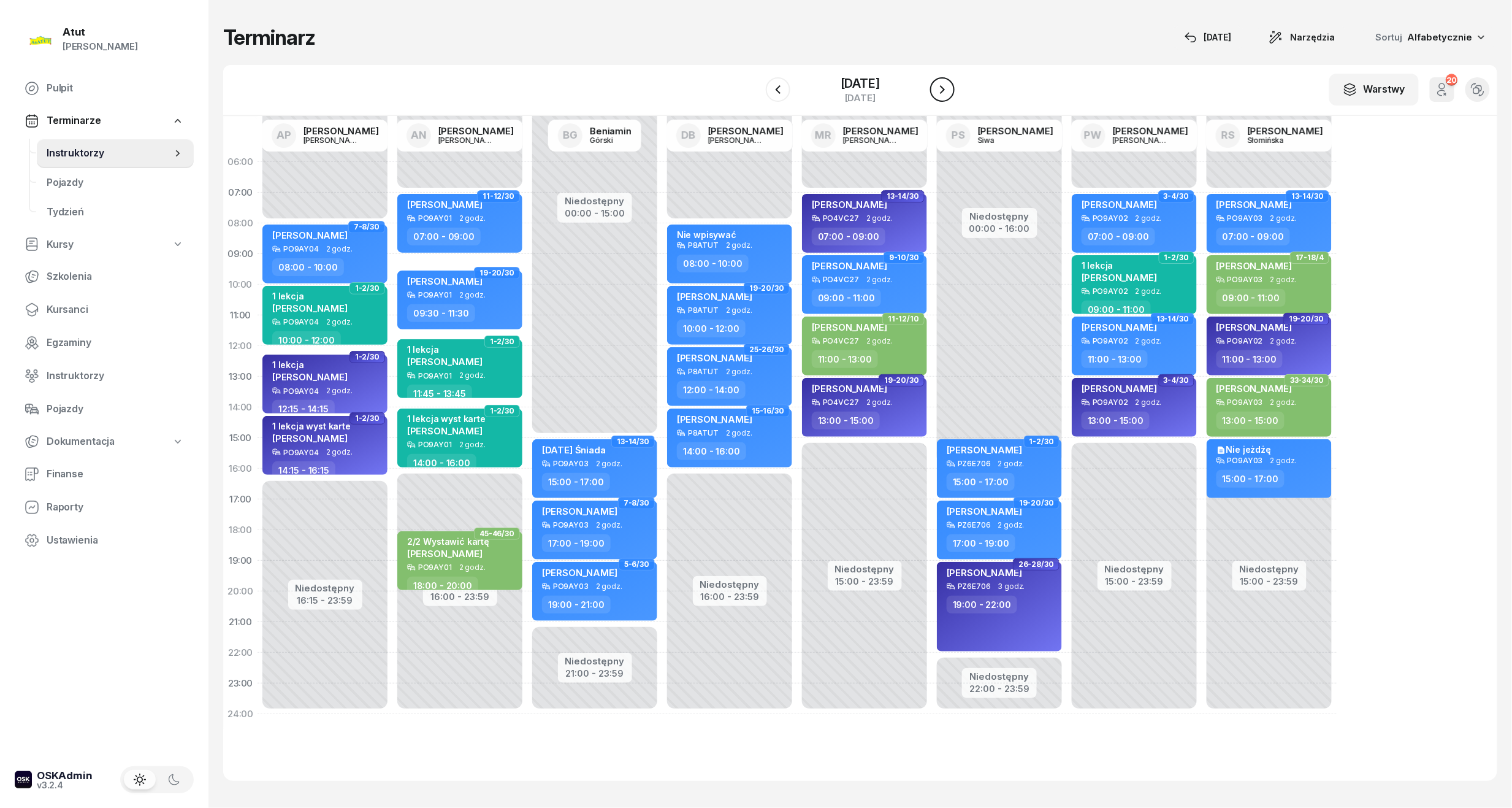
click at [948, 87] on icon "button" at bounding box center [942, 89] width 15 height 15
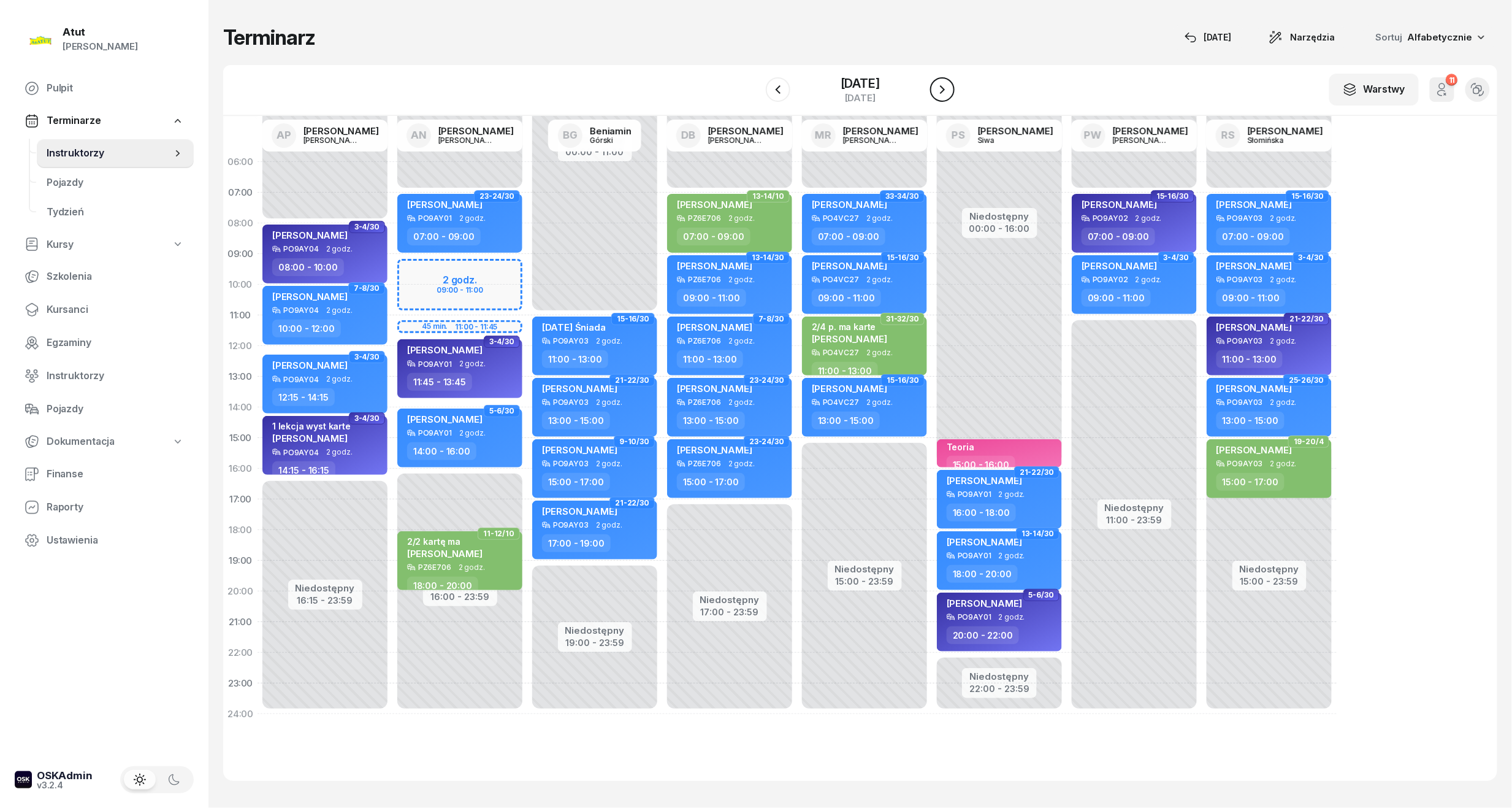
click at [948, 87] on icon "button" at bounding box center [942, 89] width 15 height 15
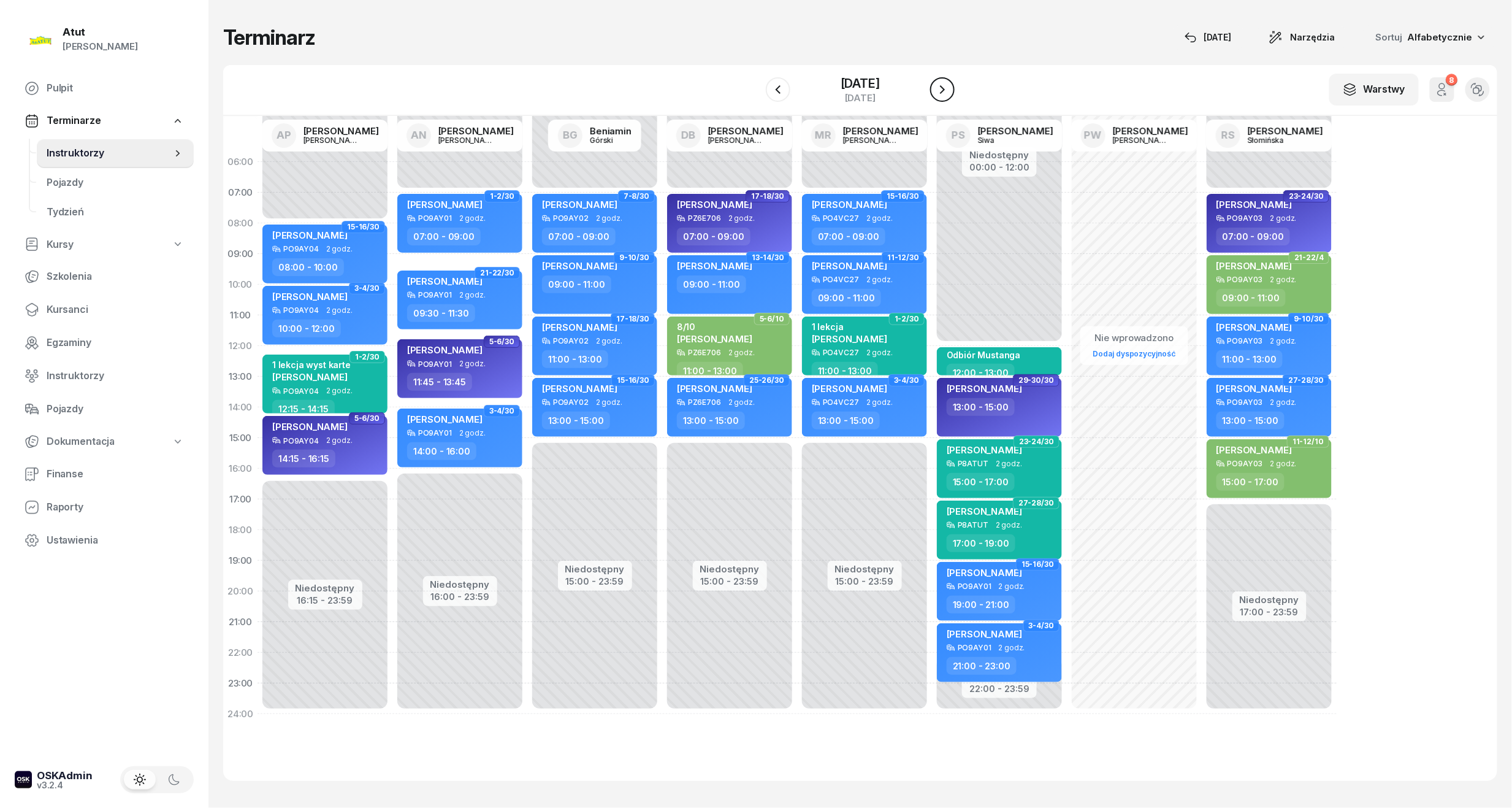
click at [948, 87] on icon "button" at bounding box center [942, 89] width 15 height 15
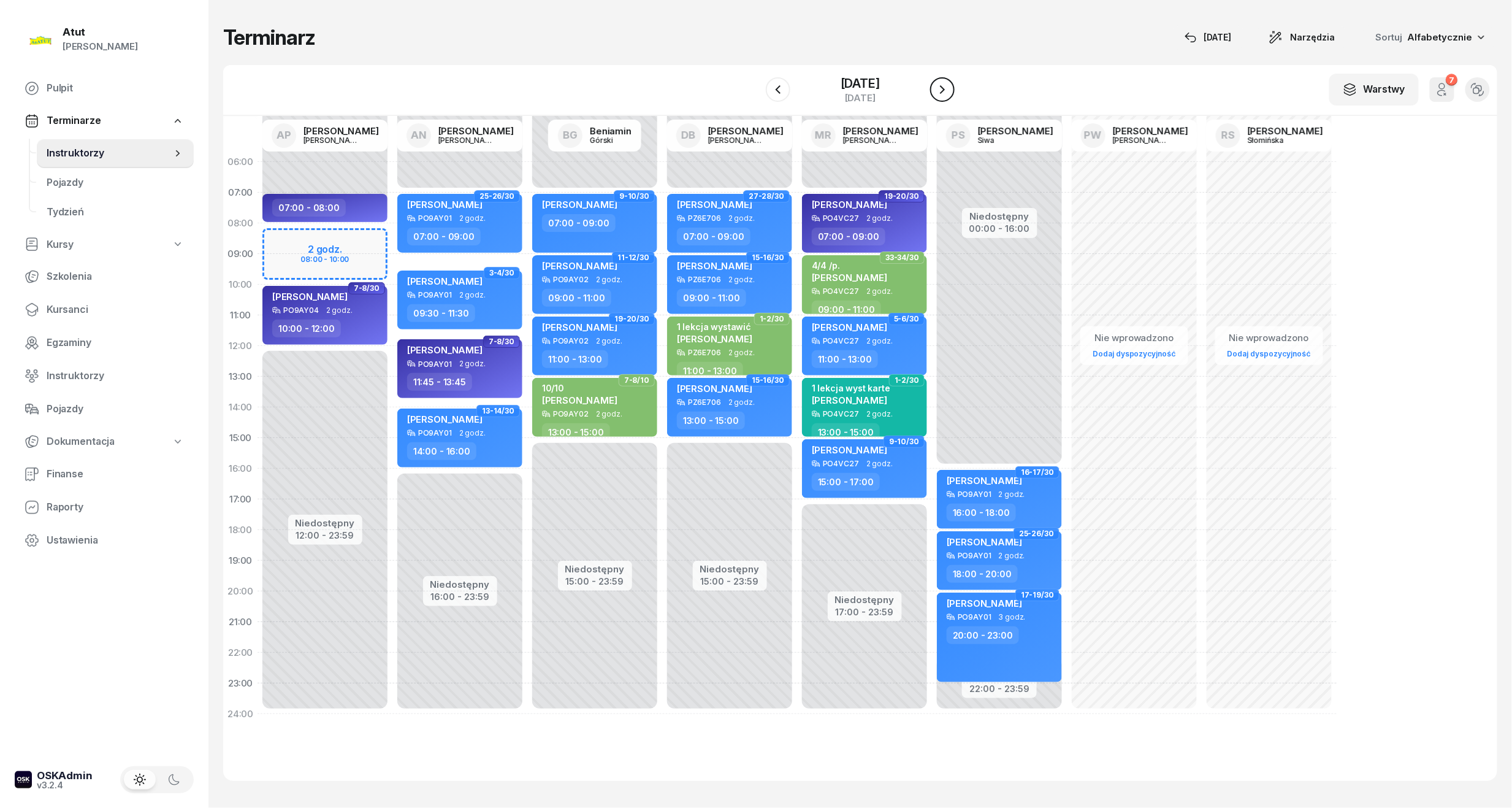
click at [948, 87] on icon "button" at bounding box center [942, 89] width 15 height 15
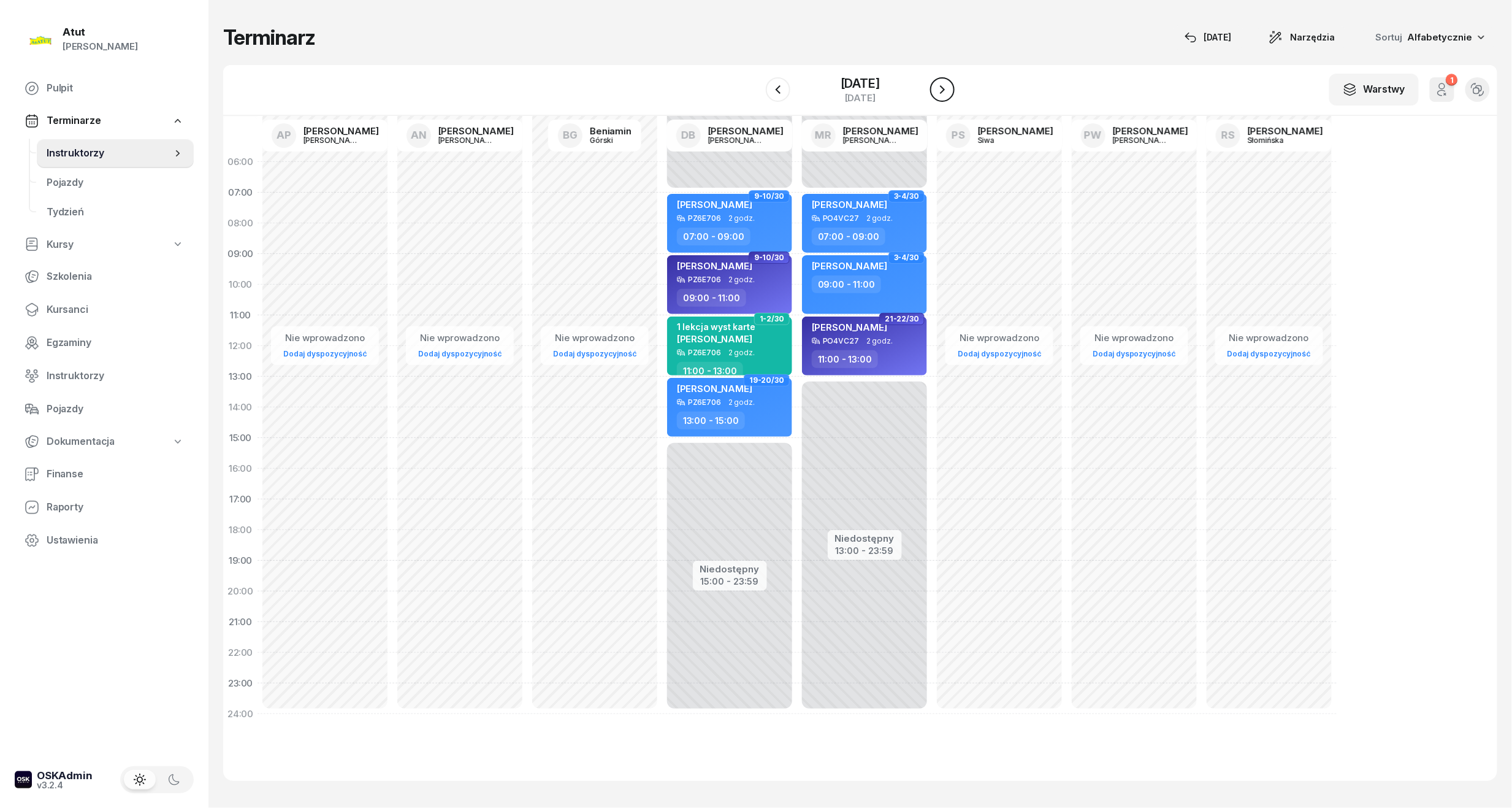
click at [948, 87] on icon "button" at bounding box center [942, 89] width 15 height 15
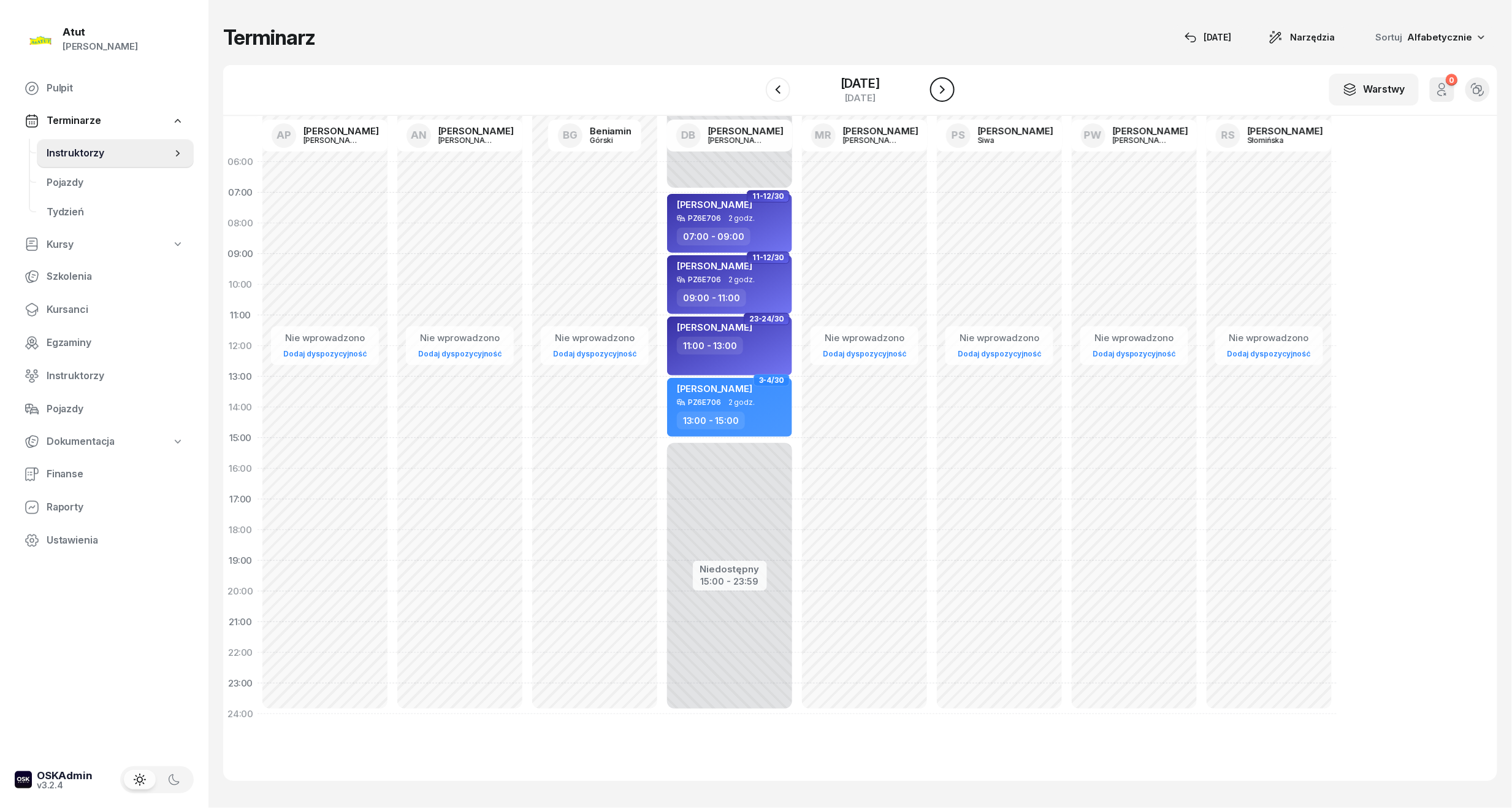
click at [948, 87] on icon "button" at bounding box center [942, 89] width 15 height 15
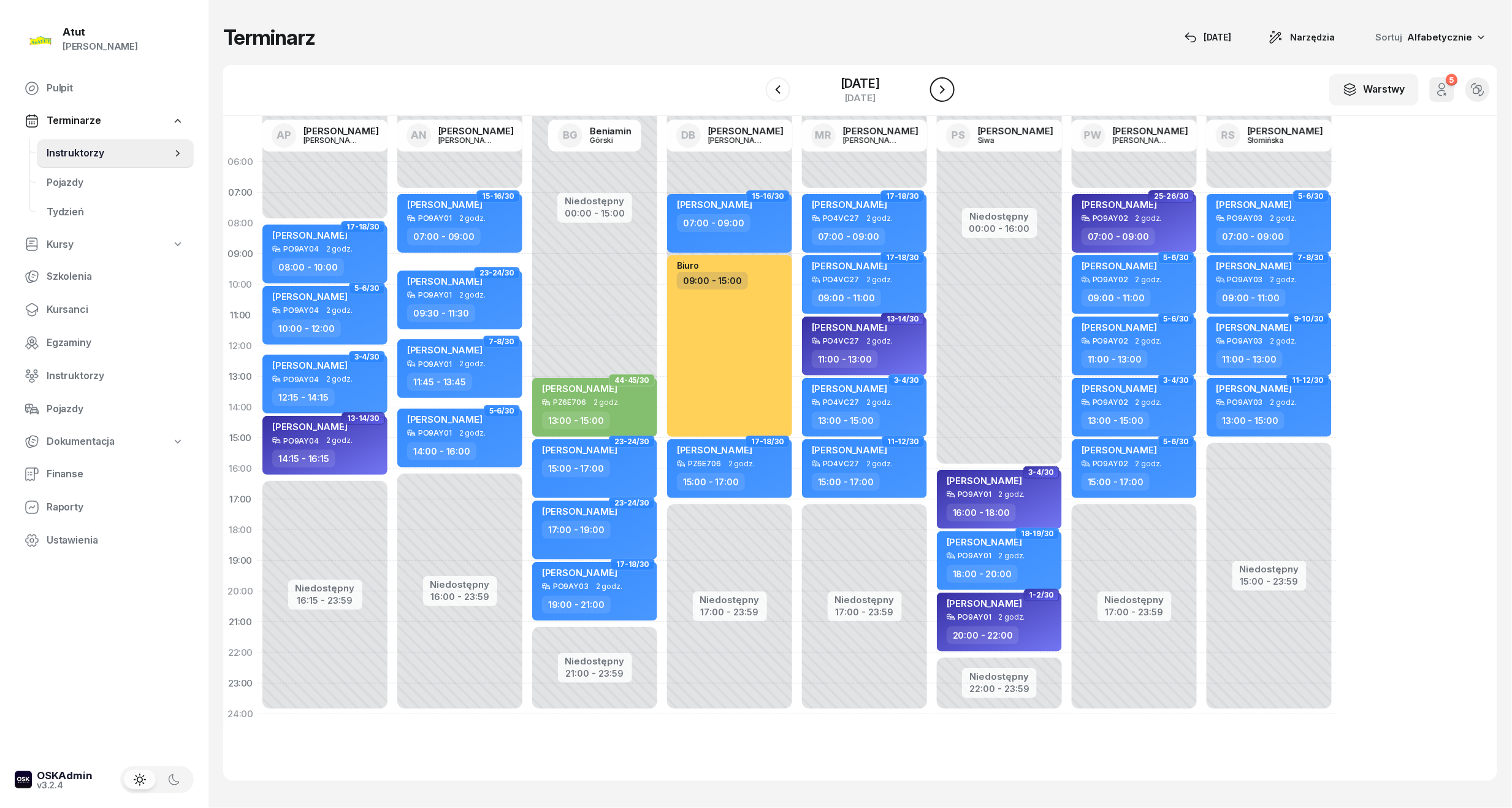
click at [948, 87] on icon "button" at bounding box center [942, 89] width 15 height 15
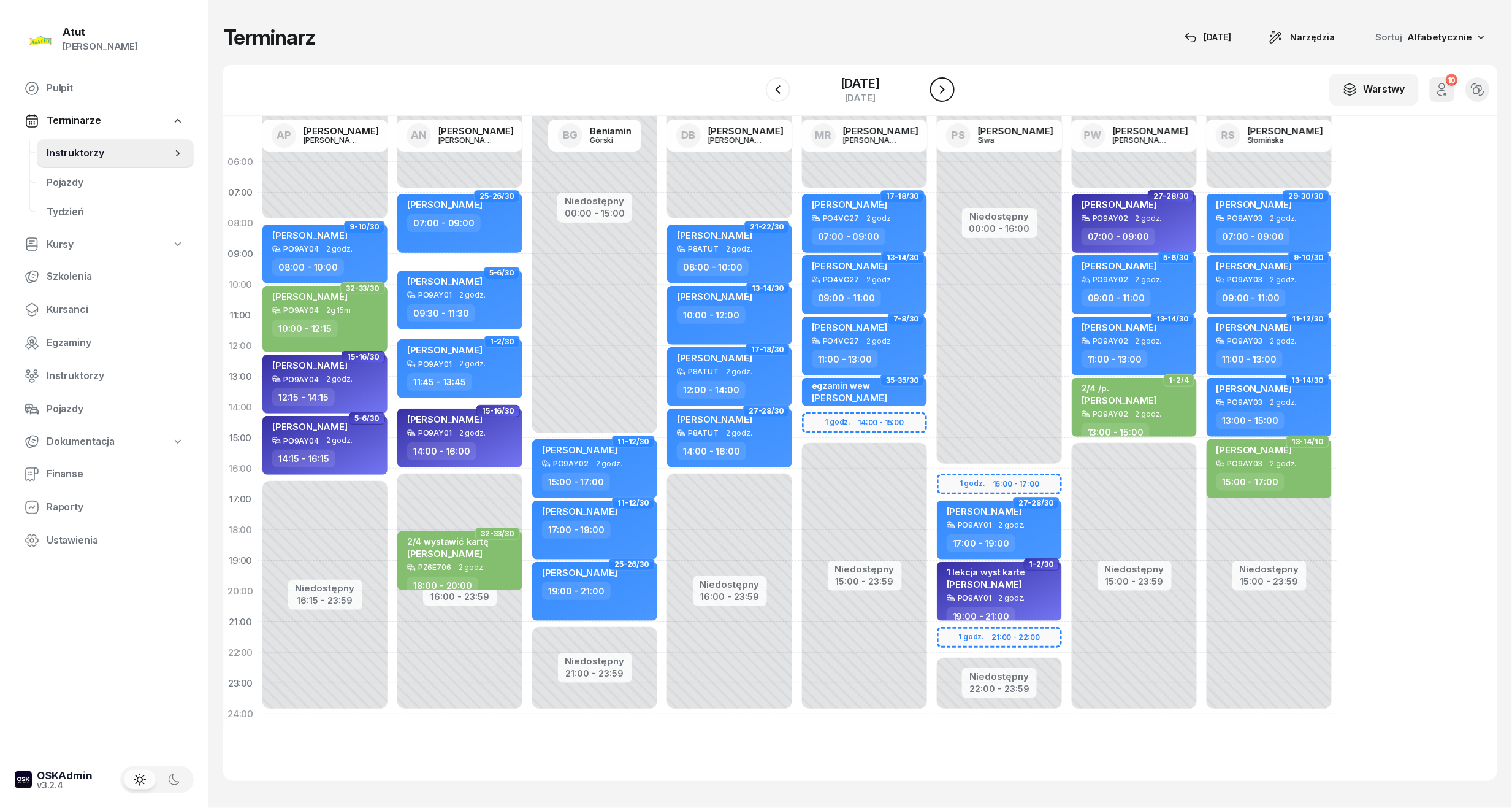
click at [948, 87] on icon "button" at bounding box center [942, 89] width 15 height 15
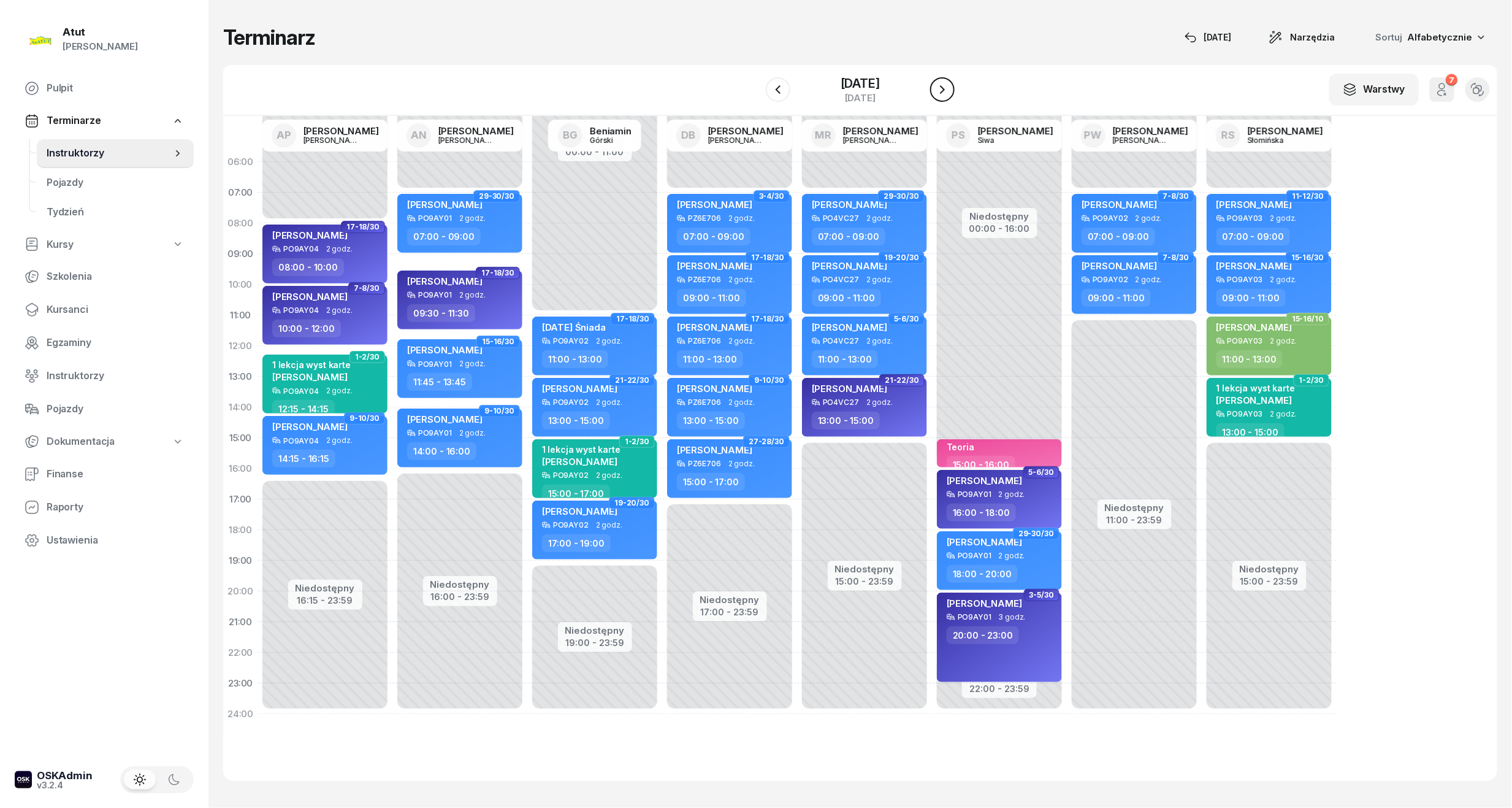
click at [948, 87] on icon "button" at bounding box center [942, 89] width 15 height 15
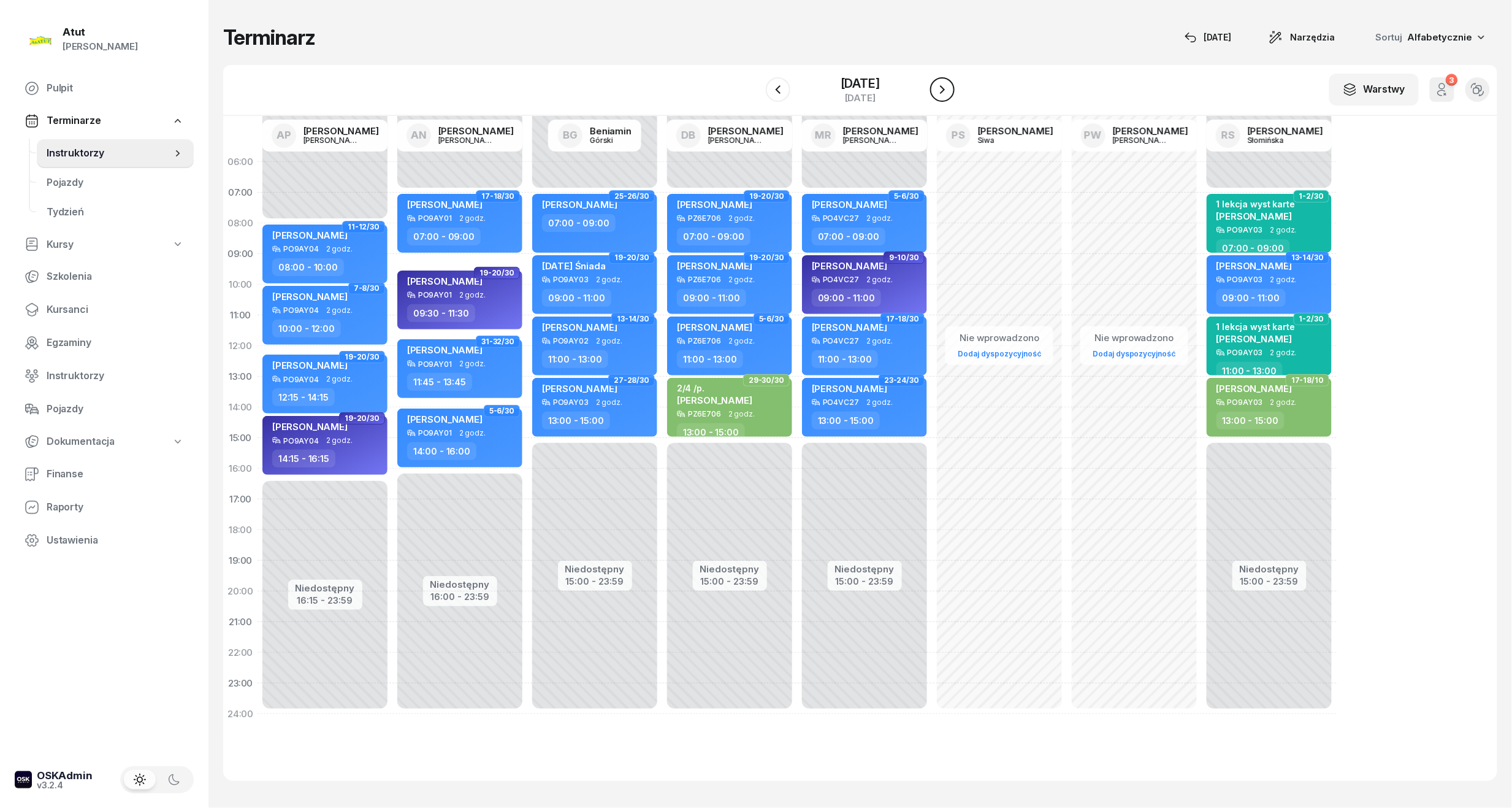
click at [948, 87] on icon "button" at bounding box center [942, 89] width 15 height 15
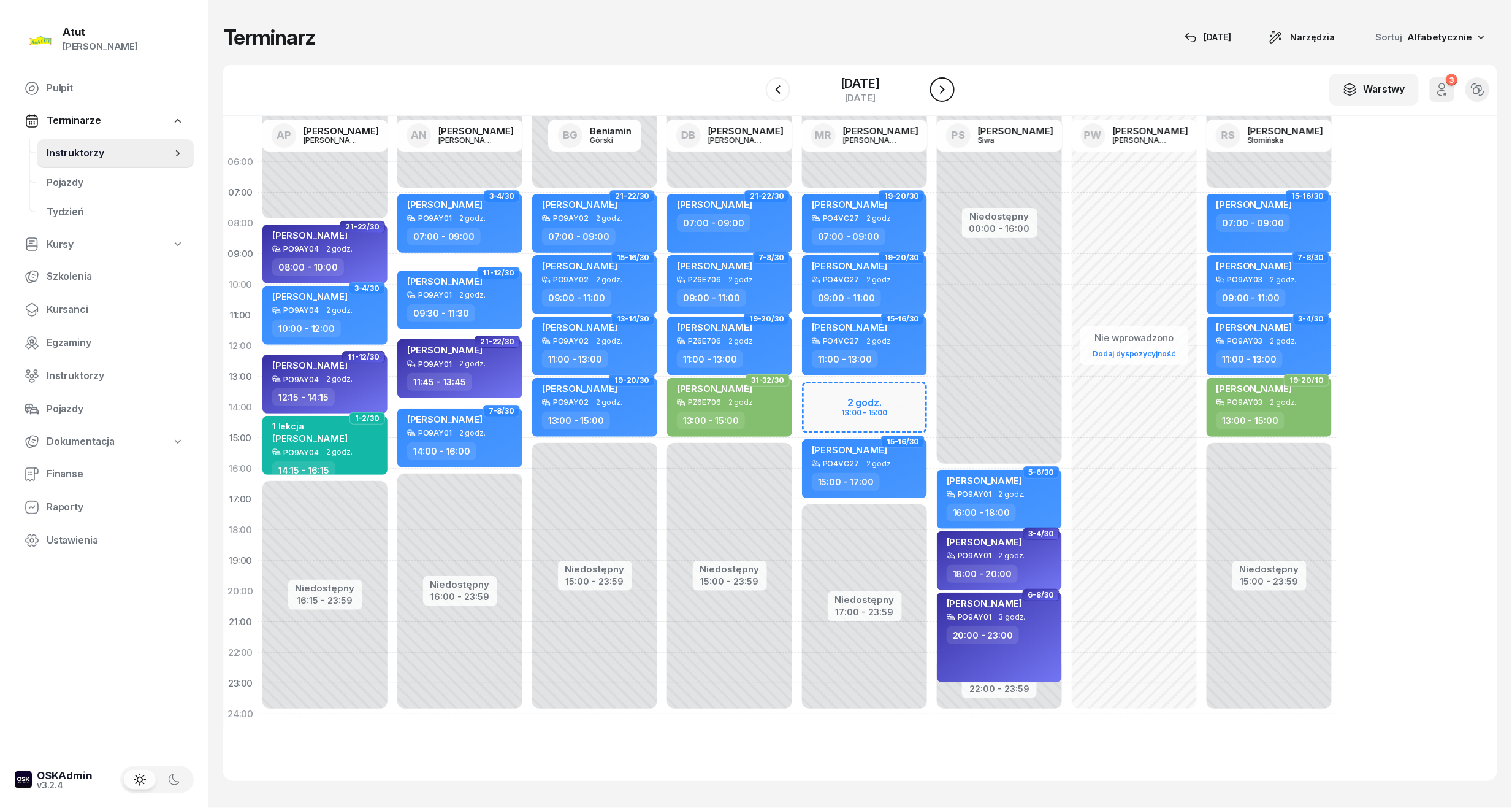
click at [946, 87] on icon "button" at bounding box center [942, 89] width 15 height 15
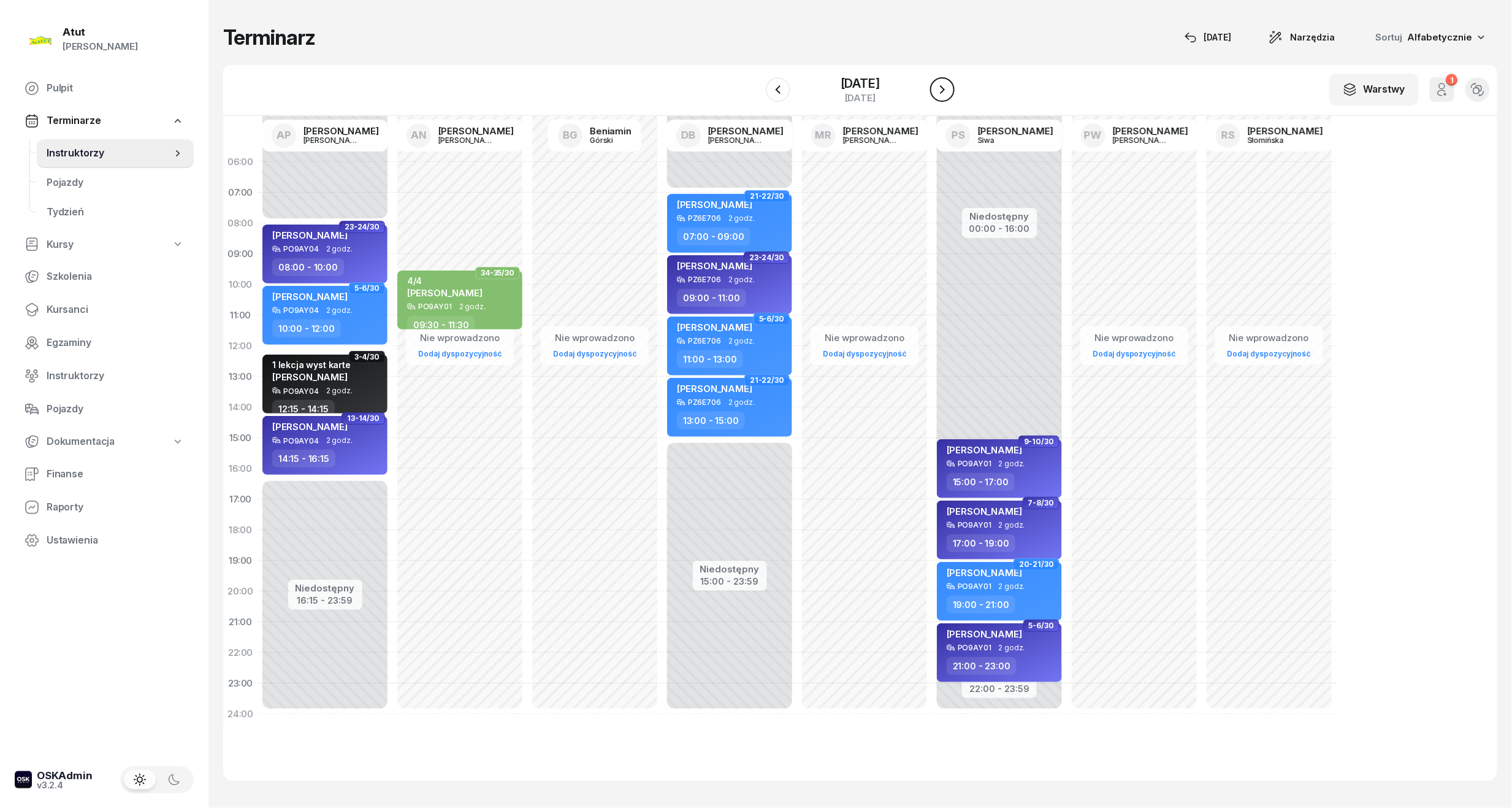
click at [946, 87] on icon "button" at bounding box center [942, 89] width 15 height 15
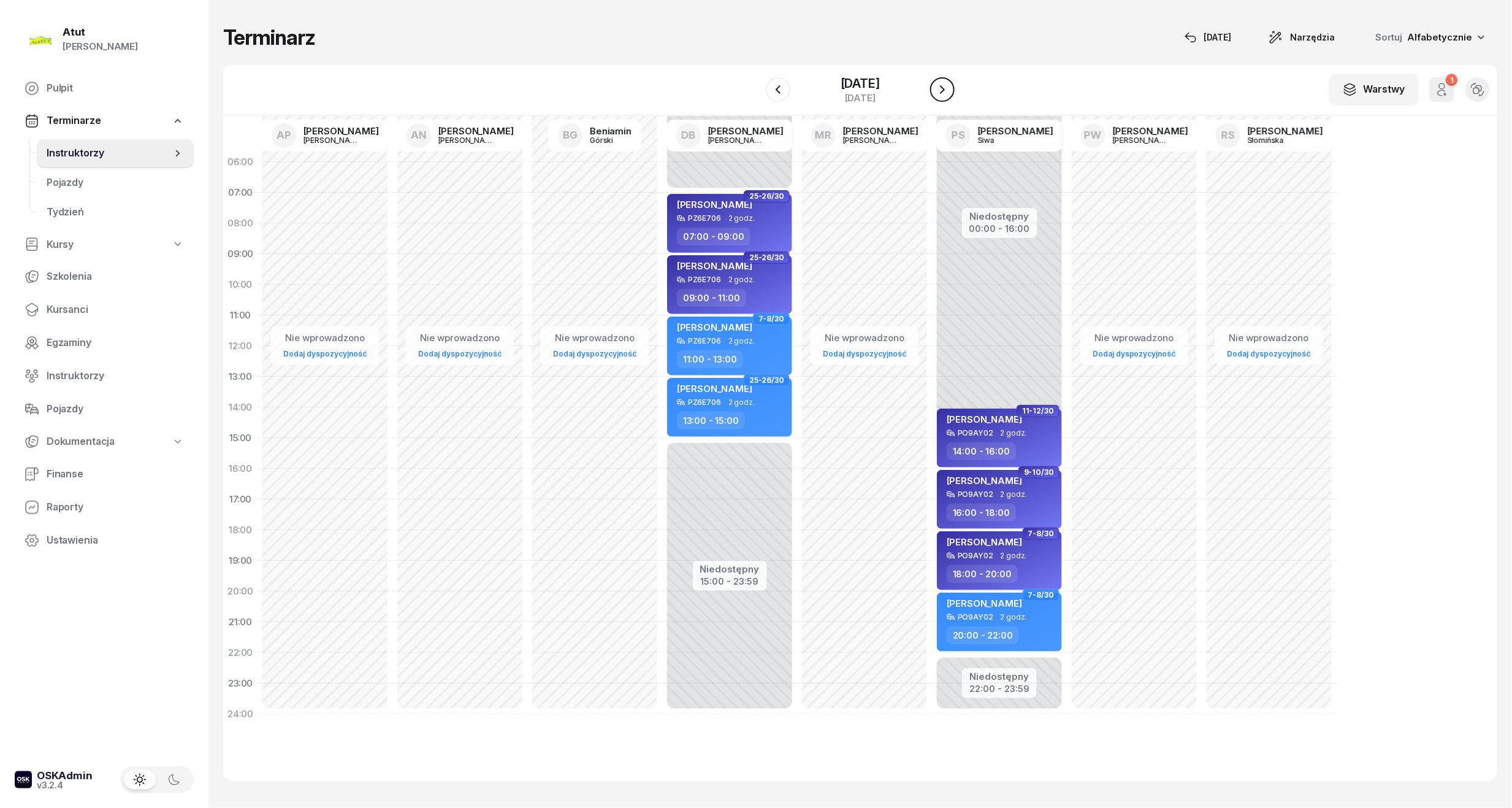
click at [946, 87] on icon "button" at bounding box center [942, 89] width 15 height 15
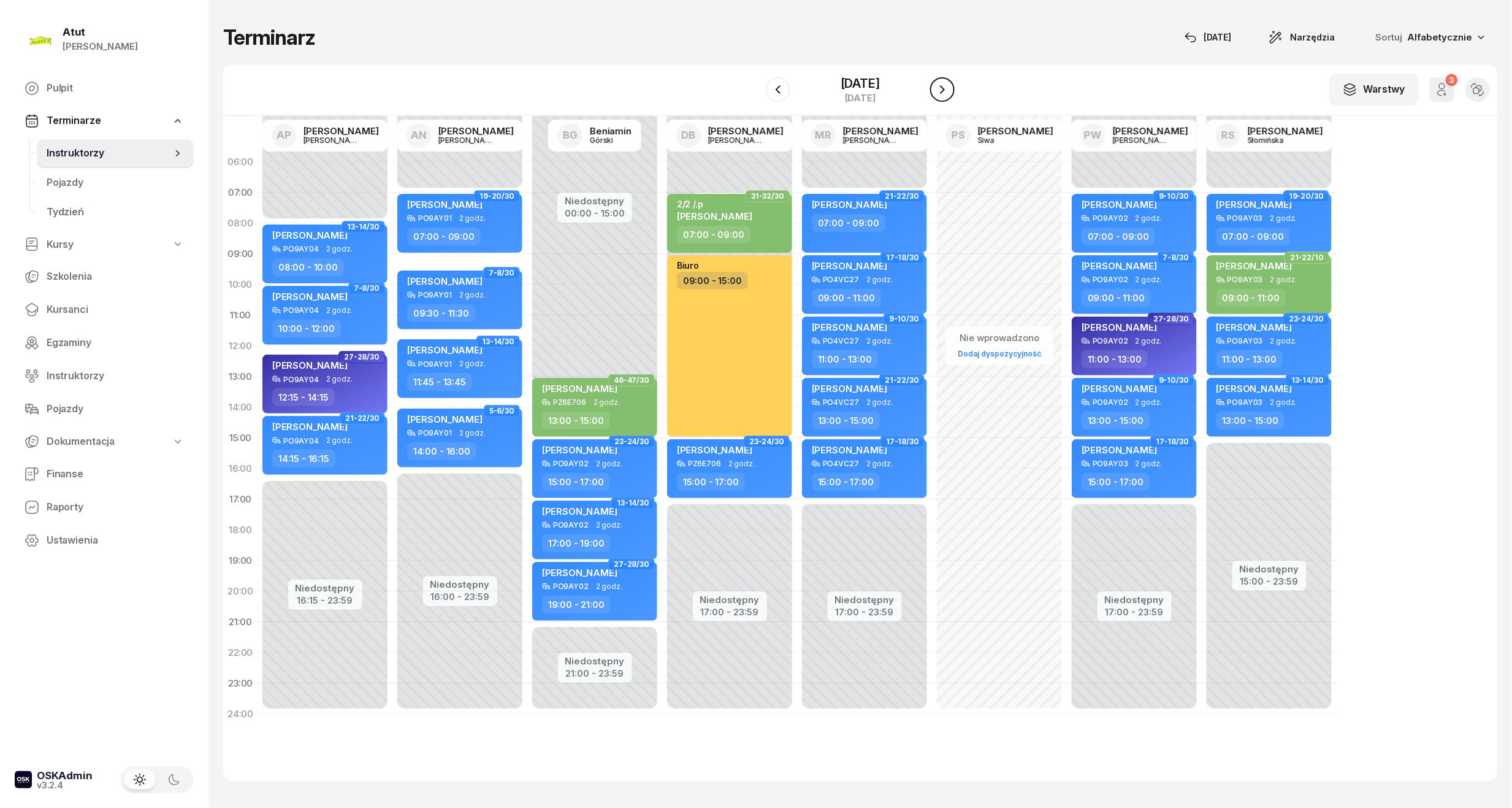
click at [946, 87] on icon "button" at bounding box center [942, 89] width 15 height 15
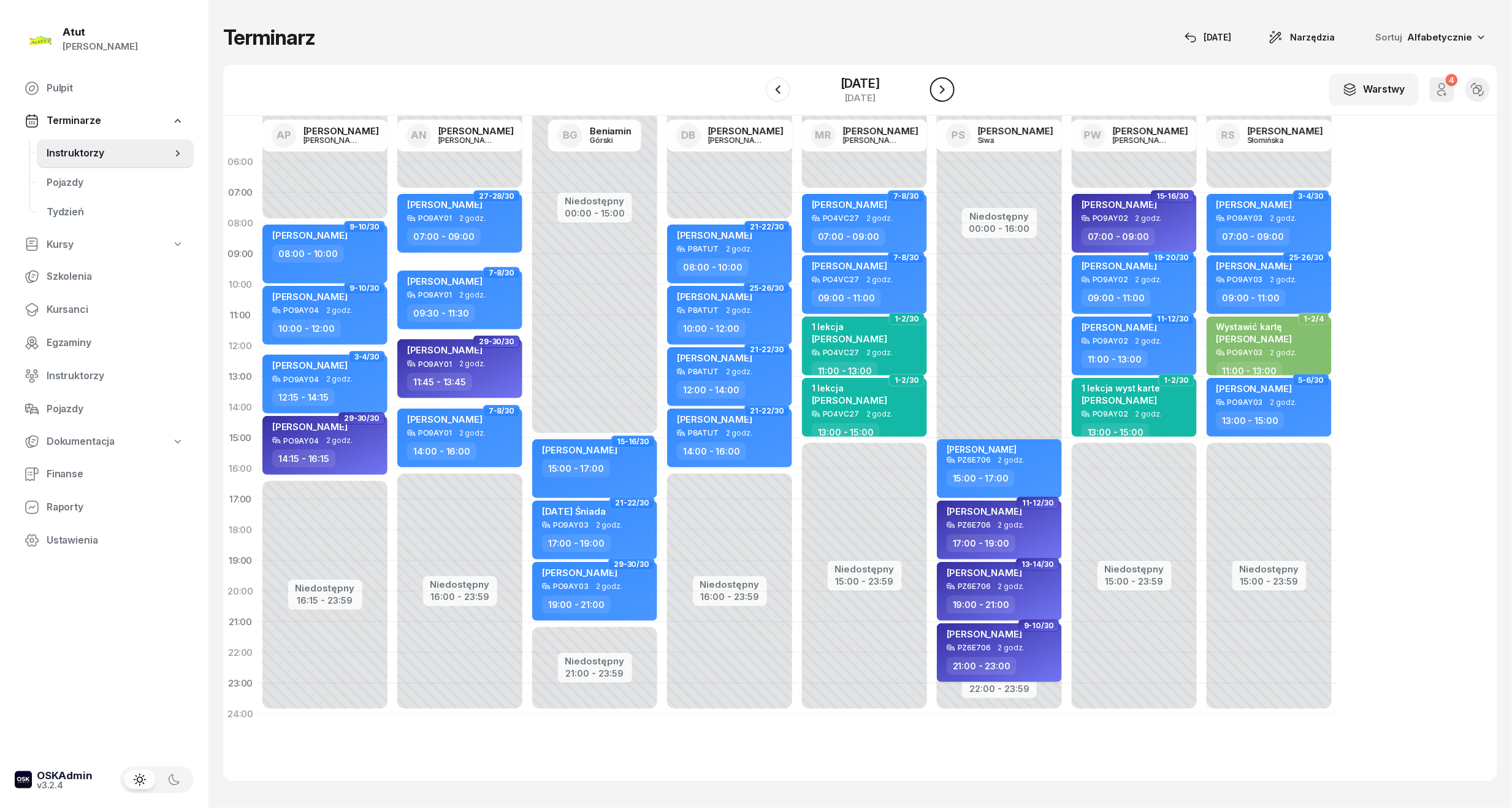
click at [946, 87] on icon "button" at bounding box center [942, 89] width 15 height 15
